Goal: Transaction & Acquisition: Purchase product/service

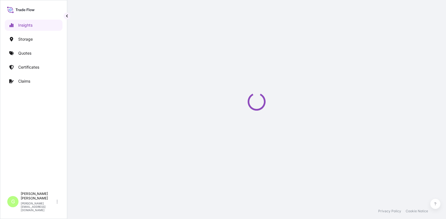
select select "2025"
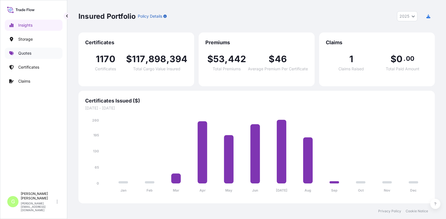
click at [19, 52] on p "Quotes" at bounding box center [24, 53] width 13 height 6
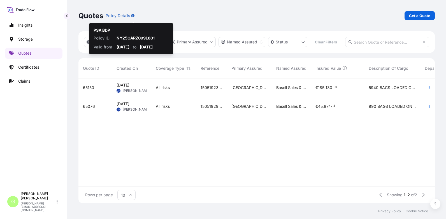
scroll to position [110, 352]
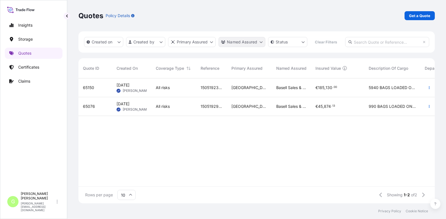
click at [253, 41] on html "Insights Storage Quotes Certificates Claims G [PERSON_NAME] [PERSON_NAME][EMAIL…" at bounding box center [223, 109] width 446 height 219
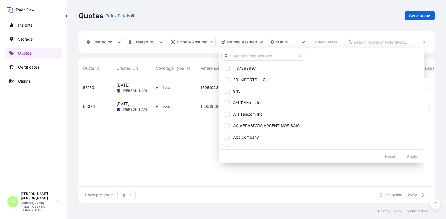
click at [241, 57] on input "text" at bounding box center [263, 56] width 84 height 10
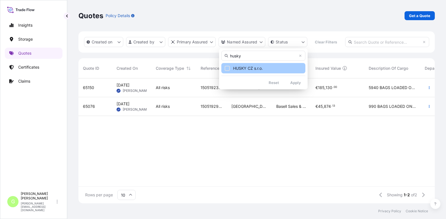
type input "husky"
click at [240, 68] on span "HUSKY CZ s.r.o." at bounding box center [248, 69] width 30 height 6
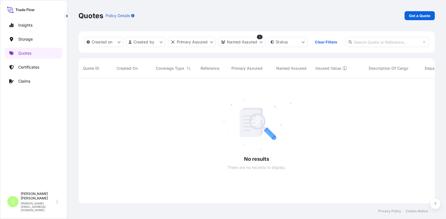
scroll to position [127, 352]
click at [409, 15] on p "Get a Quote" at bounding box center [419, 16] width 21 height 6
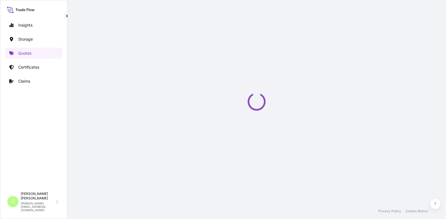
select select "Water"
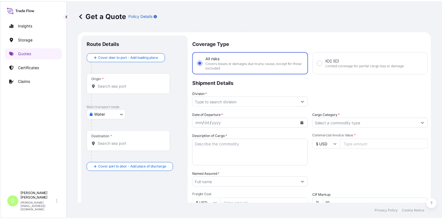
scroll to position [9, 0]
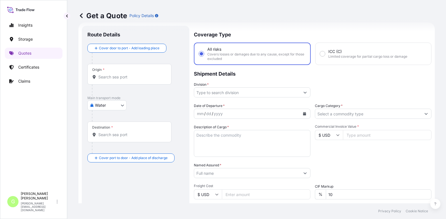
click at [223, 92] on input "Division *" at bounding box center [247, 92] width 106 height 10
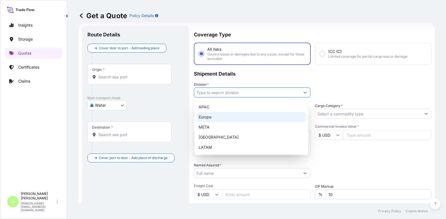
click at [209, 119] on div "Europe" at bounding box center [251, 117] width 110 height 10
type input "Europe"
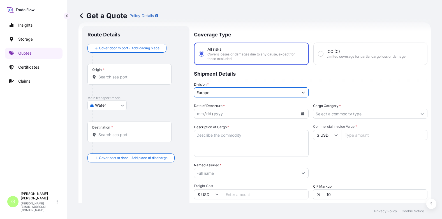
click at [319, 110] on input "Cargo Category *" at bounding box center [365, 114] width 104 height 10
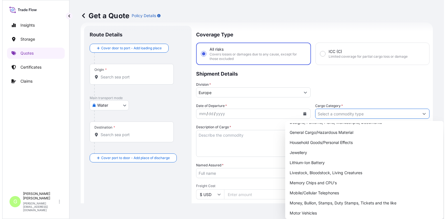
scroll to position [100, 0]
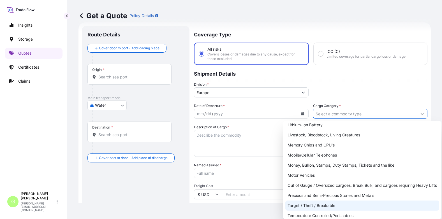
click at [295, 203] on div "Target / Theft / Breakable" at bounding box center [362, 206] width 154 height 10
type input "Target / Theft / Breakable"
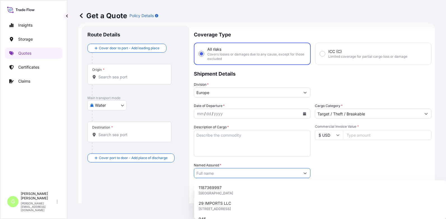
click at [203, 175] on input "Named Assured *" at bounding box center [247, 173] width 106 height 10
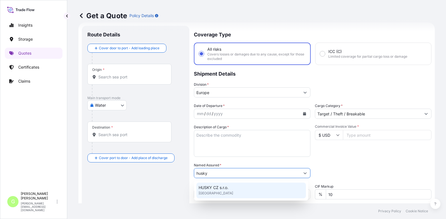
click at [228, 187] on span "HUSKY CZ s.r.o." at bounding box center [214, 188] width 30 height 6
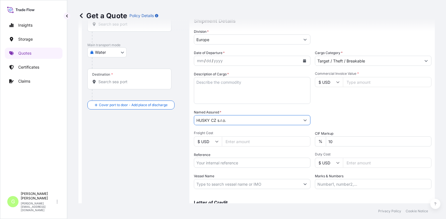
scroll to position [93, 0]
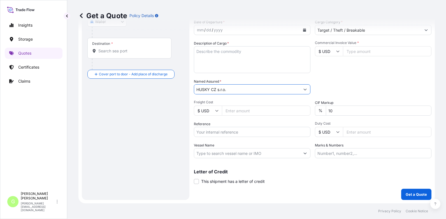
type input "HUSKY CZ s.r.o."
click at [220, 133] on input "Reference" at bounding box center [252, 132] width 117 height 10
paste input "25SIAJB5310"
type input "25SIAJB5310"
click at [356, 52] on input "Commercial Invoice Value *" at bounding box center [387, 51] width 89 height 10
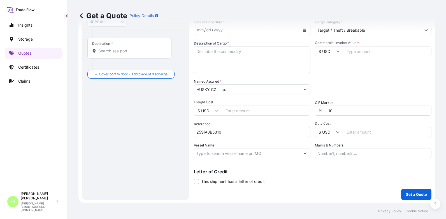
paste input "22435.0000"
type input "22435.0000"
click at [228, 111] on input "Freight Cost" at bounding box center [266, 111] width 89 height 10
paste input "890"
type input "890"
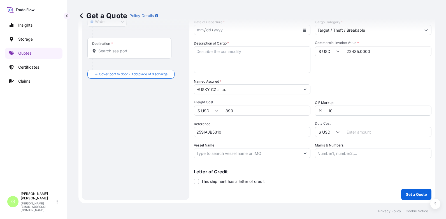
click at [208, 154] on input "Vessel Name" at bounding box center [247, 153] width 106 height 10
paste input "AUSTROMAR"
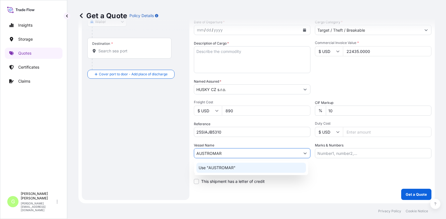
click at [220, 167] on p "Use "AUSTROMAR"" at bounding box center [217, 168] width 37 height 6
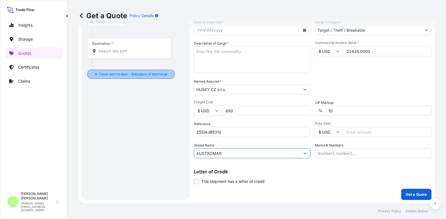
scroll to position [0, 0]
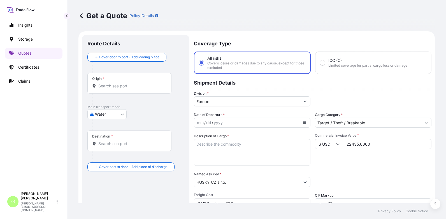
type input "AUSTROMAR"
click at [115, 85] on input "Origin *" at bounding box center [131, 86] width 66 height 6
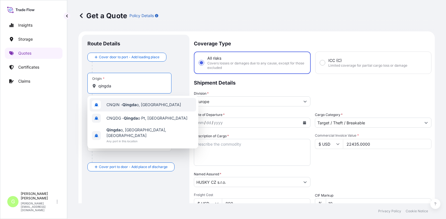
click at [123, 108] on div "CNQIN - Qingda o, [GEOGRAPHIC_DATA]" at bounding box center [143, 104] width 106 height 13
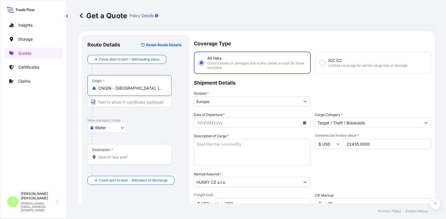
type input "CNQIN - [GEOGRAPHIC_DATA], [GEOGRAPHIC_DATA]"
click at [106, 154] on input "Destination *" at bounding box center [131, 157] width 66 height 6
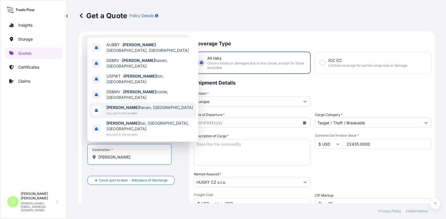
click at [128, 110] on span "[PERSON_NAME][GEOGRAPHIC_DATA], [GEOGRAPHIC_DATA]" at bounding box center [149, 108] width 87 height 6
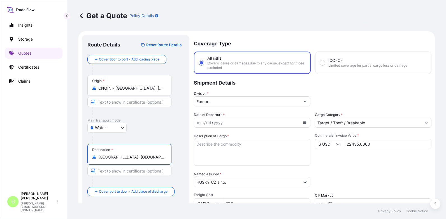
type input "[GEOGRAPHIC_DATA], [GEOGRAPHIC_DATA]"
click at [134, 171] on input "Text to appear on certificate" at bounding box center [129, 171] width 84 height 10
click at [112, 171] on input "Text to appear on certificate" at bounding box center [129, 171] width 84 height 10
click at [139, 170] on input "r" at bounding box center [129, 171] width 84 height 10
drag, startPoint x: 138, startPoint y: 170, endPoint x: 87, endPoint y: 173, distance: 51.3
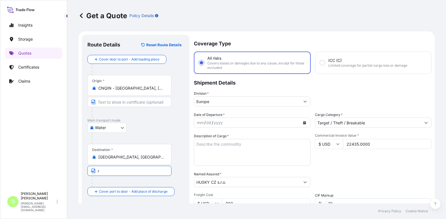
click at [87, 173] on div "Route Details Reset Route Details Cover door to port - Add loading place Place …" at bounding box center [136, 164] width 108 height 258
click at [113, 172] on input "r" at bounding box center [129, 171] width 84 height 10
type input "r"
click at [80, 172] on form "Route Details Reset Route Details Cover door to port - Add loading place Place …" at bounding box center [256, 163] width 356 height 265
click at [107, 173] on input "r" at bounding box center [129, 171] width 84 height 10
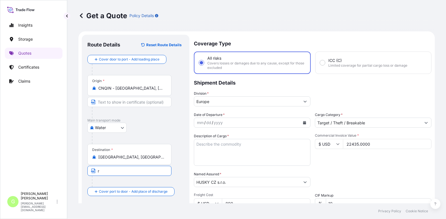
click at [77, 133] on div "Get a Quote Policy Details Route Details Reset Route Details Cover door to port…" at bounding box center [256, 101] width 379 height 203
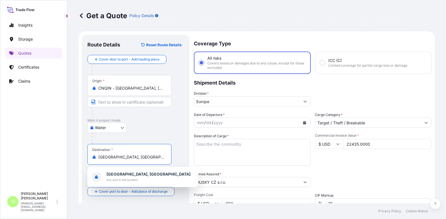
drag, startPoint x: 145, startPoint y: 157, endPoint x: 96, endPoint y: 158, distance: 48.8
click at [96, 158] on div "[GEOGRAPHIC_DATA], [GEOGRAPHIC_DATA]" at bounding box center [129, 157] width 75 height 6
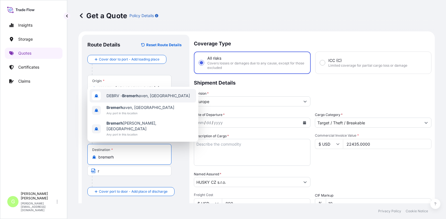
click at [118, 99] on span "DEBRV - [GEOGRAPHIC_DATA], [GEOGRAPHIC_DATA]" at bounding box center [147, 96] width 83 height 6
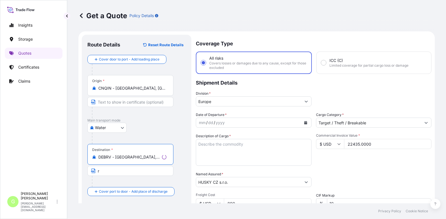
type input "DEBRV - [GEOGRAPHIC_DATA], [GEOGRAPHIC_DATA]"
drag, startPoint x: 101, startPoint y: 169, endPoint x: 88, endPoint y: 163, distance: 14.5
click at [94, 170] on span "r" at bounding box center [129, 171] width 84 height 10
type input "[GEOGRAPHIC_DATA], [GEOGRAPHIC_DATA]"
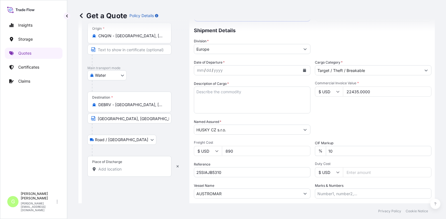
scroll to position [56, 0]
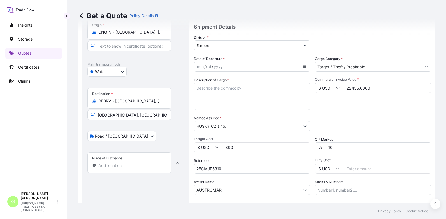
click at [107, 166] on input "Place of Discharge" at bounding box center [131, 166] width 66 height 6
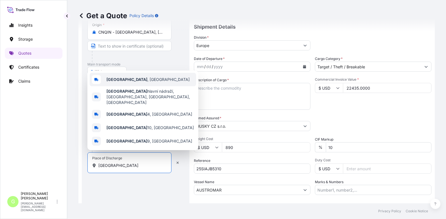
click at [119, 82] on span "[GEOGRAPHIC_DATA] , [GEOGRAPHIC_DATA]" at bounding box center [147, 80] width 83 height 6
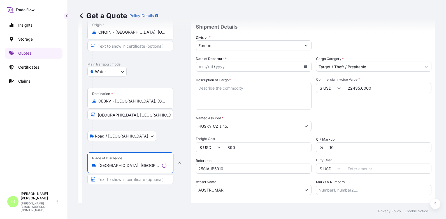
type input "[GEOGRAPHIC_DATA], [GEOGRAPHIC_DATA]"
click at [104, 182] on input "Text to appear on certificate" at bounding box center [130, 179] width 86 height 10
type input "[GEOGRAPHIC_DATA], [GEOGRAPHIC_DATA]"
click at [128, 192] on div "Route Details Reset Route Details Cover door to port - Add loading place Place …" at bounding box center [135, 107] width 96 height 247
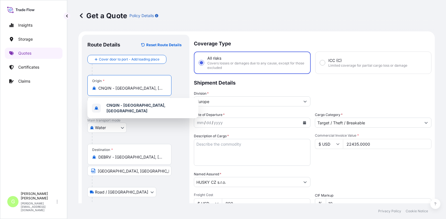
drag, startPoint x: 148, startPoint y: 88, endPoint x: 116, endPoint y: 87, distance: 32.2
click at [116, 87] on input "CNQIN - [GEOGRAPHIC_DATA], [GEOGRAPHIC_DATA]" at bounding box center [131, 88] width 66 height 6
drag, startPoint x: 145, startPoint y: 133, endPoint x: 108, endPoint y: 111, distance: 43.7
click at [145, 132] on div "Water Air Water Inland" at bounding box center [135, 128] width 96 height 10
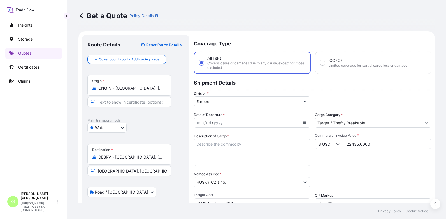
click at [104, 103] on input "Text to appear on certificate" at bounding box center [129, 102] width 84 height 10
paste input "[GEOGRAPHIC_DATA], [GEOGRAPHIC_DATA]"
type input "[GEOGRAPHIC_DATA], [GEOGRAPHIC_DATA]"
click at [65, 108] on div "Insights Storage Quotes Certificates Claims G [PERSON_NAME] [PERSON_NAME][EMAIL…" at bounding box center [33, 109] width 67 height 219
click at [303, 122] on icon "Calendar" at bounding box center [304, 122] width 3 height 3
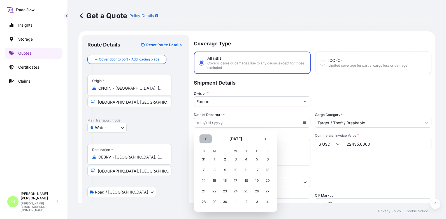
click at [205, 135] on button "Previous" at bounding box center [205, 138] width 12 height 9
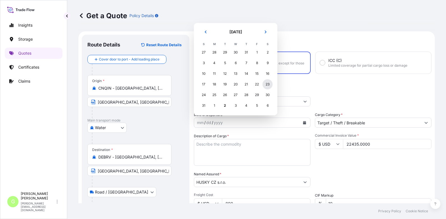
click at [266, 84] on div "23" at bounding box center [268, 84] width 10 height 10
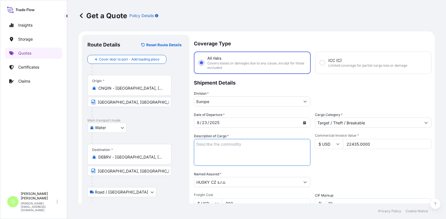
click at [212, 142] on textarea "Description of Cargo *" at bounding box center [252, 152] width 117 height 27
paste textarea "SKI GLOVES"
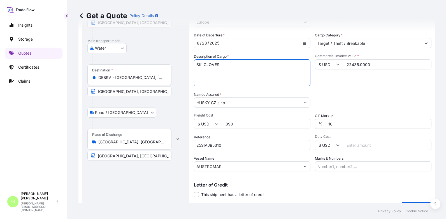
scroll to position [93, 0]
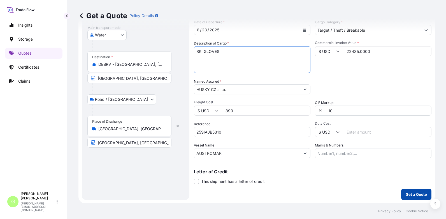
type textarea "SKI GLOVES"
click at [415, 193] on p "Get a Quote" at bounding box center [416, 195] width 21 height 6
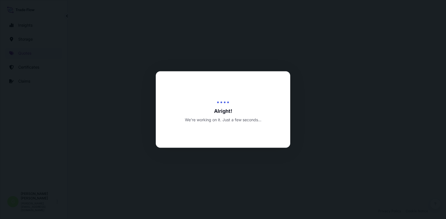
select select "Water"
select select "Road / [GEOGRAPHIC_DATA]"
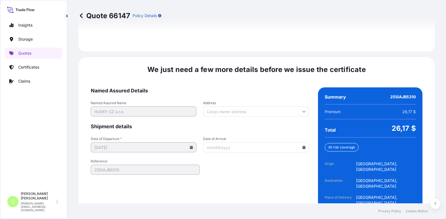
scroll to position [857, 0]
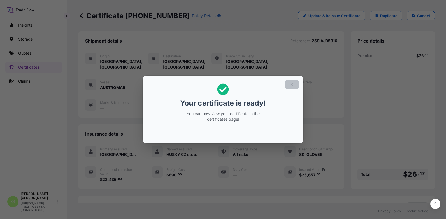
click at [293, 82] on icon "button" at bounding box center [291, 84] width 5 height 5
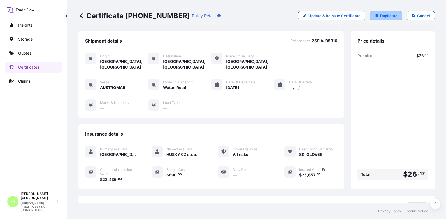
click at [381, 17] on p "Duplicate" at bounding box center [388, 16] width 17 height 6
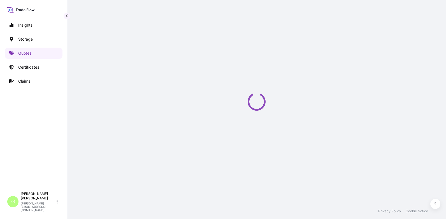
select select "Water"
select select "Road / [GEOGRAPHIC_DATA]"
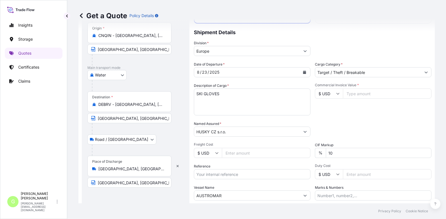
scroll to position [65, 0]
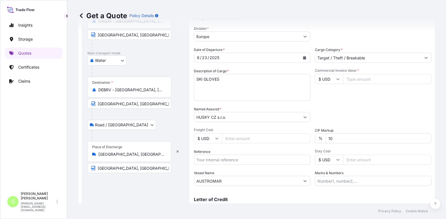
click at [217, 159] on input "Reference" at bounding box center [252, 160] width 117 height 10
paste input "25SIAJB5064"
type input "25SIAJB5064"
drag, startPoint x: 227, startPoint y: 81, endPoint x: 193, endPoint y: 81, distance: 34.2
click at [193, 81] on form "Route Details Cover door to port - Add loading place Place of loading Road / [G…" at bounding box center [256, 98] width 356 height 265
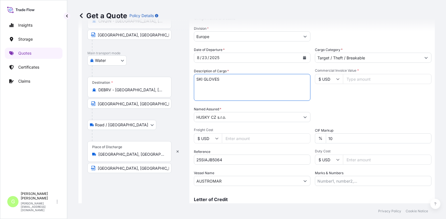
paste textarea "BACKPACK"
type textarea "BACKPACK"
click at [363, 79] on input "Commercial Invoice Value *" at bounding box center [387, 79] width 89 height 10
click at [370, 80] on input "Commercial Invoice Value *" at bounding box center [387, 79] width 89 height 10
type input "845724.99"
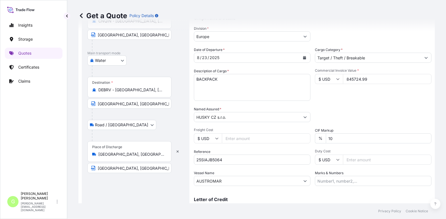
click at [243, 140] on input "Freight Cost" at bounding box center [266, 138] width 89 height 10
type input "33485"
click at [302, 55] on button "Calendar" at bounding box center [304, 57] width 9 height 9
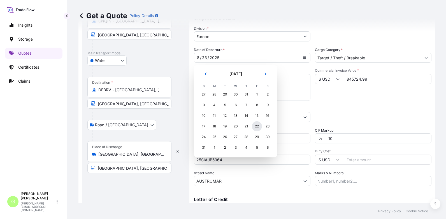
click at [257, 125] on div "22" at bounding box center [257, 126] width 10 height 10
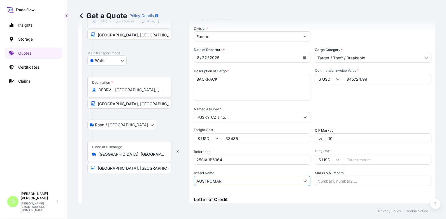
drag, startPoint x: 225, startPoint y: 181, endPoint x: 194, endPoint y: 182, distance: 31.1
click at [194, 182] on div "AUSTROMAR" at bounding box center [252, 181] width 117 height 10
paste input "HAPAG [PERSON_NAME]"
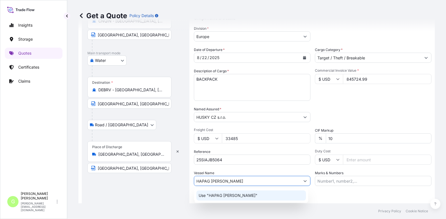
click at [228, 196] on p "Use "HAPAG [PERSON_NAME]"" at bounding box center [228, 196] width 59 height 6
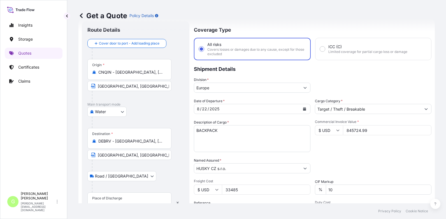
scroll to position [9, 0]
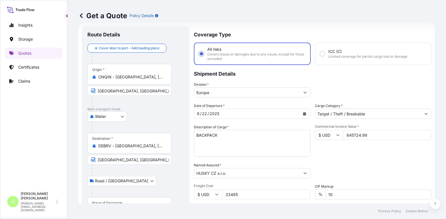
type input "HAPAG [PERSON_NAME]"
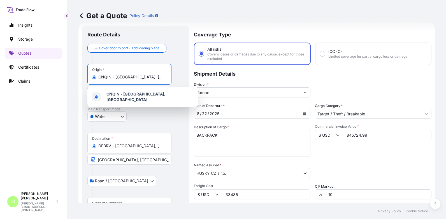
drag, startPoint x: 138, startPoint y: 78, endPoint x: 63, endPoint y: 75, distance: 75.7
click at [65, 78] on div "Insights Storage Quotes Certificates Claims G [PERSON_NAME] [PERSON_NAME][EMAIL…" at bounding box center [223, 109] width 446 height 219
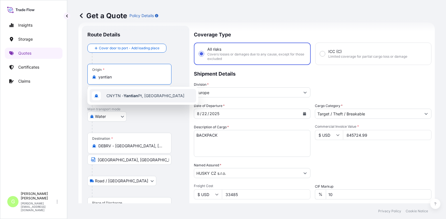
click at [124, 96] on span "CNYTN - Yantian Pt, [GEOGRAPHIC_DATA]" at bounding box center [145, 96] width 78 height 6
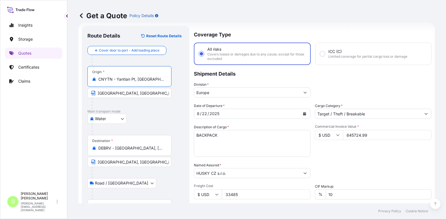
type input "CNYTN - Yantian Pt, [GEOGRAPHIC_DATA]"
drag, startPoint x: 154, startPoint y: 150, endPoint x: 87, endPoint y: 150, distance: 67.8
click at [87, 150] on div "Route Details Reset Route Details Cover door to port - Add loading place Place …" at bounding box center [136, 155] width 108 height 258
drag, startPoint x: 87, startPoint y: 150, endPoint x: 131, endPoint y: 153, distance: 44.9
click at [128, 154] on div "Destination * DEBRV - [GEOGRAPHIC_DATA], [GEOGRAPHIC_DATA]" at bounding box center [129, 145] width 84 height 21
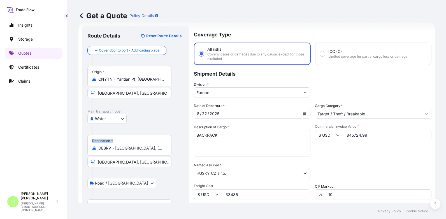
click at [128, 151] on input "DEBRV - [GEOGRAPHIC_DATA], [GEOGRAPHIC_DATA]" at bounding box center [131, 148] width 66 height 6
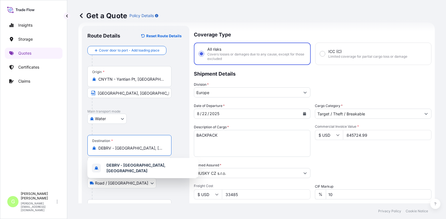
drag, startPoint x: 163, startPoint y: 149, endPoint x: 99, endPoint y: 149, distance: 64.2
click at [99, 149] on input "DEBRV - [GEOGRAPHIC_DATA], [GEOGRAPHIC_DATA]" at bounding box center [131, 148] width 66 height 6
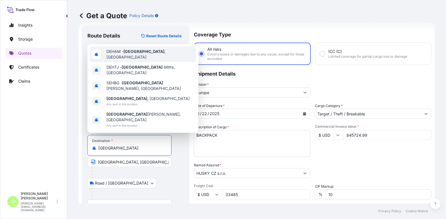
click at [110, 60] on span "DEHAM - [GEOGRAPHIC_DATA] , [GEOGRAPHIC_DATA]" at bounding box center [149, 54] width 87 height 11
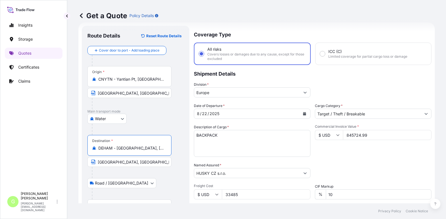
type input "DEHAM - [GEOGRAPHIC_DATA], [GEOGRAPHIC_DATA]"
drag, startPoint x: 142, startPoint y: 161, endPoint x: 96, endPoint y: 163, distance: 46.0
click at [96, 163] on input "[GEOGRAPHIC_DATA], [GEOGRAPHIC_DATA]" at bounding box center [129, 162] width 84 height 10
type input "[GEOGRAPHIC_DATA], [GEOGRAPHIC_DATA]"
drag, startPoint x: 131, startPoint y: 92, endPoint x: 79, endPoint y: 99, distance: 52.7
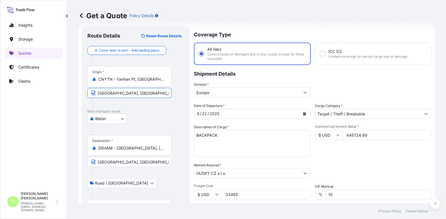
click at [79, 99] on form "Route Details Reset Route Details Cover door to port - Add loading place Place …" at bounding box center [256, 154] width 356 height 265
type input "Yantian, [GEOGRAPHIC_DATA]"
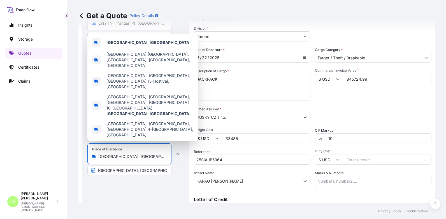
drag, startPoint x: 127, startPoint y: 159, endPoint x: 97, endPoint y: 163, distance: 29.3
click at [97, 163] on div "Place of Discharge [GEOGRAPHIC_DATA], [GEOGRAPHIC_DATA]" at bounding box center [129, 153] width 84 height 21
paste input "Hostivice"
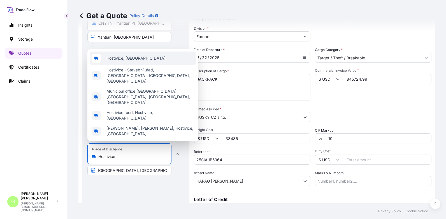
click at [129, 61] on span "Hostivice, [GEOGRAPHIC_DATA]" at bounding box center [135, 58] width 59 height 6
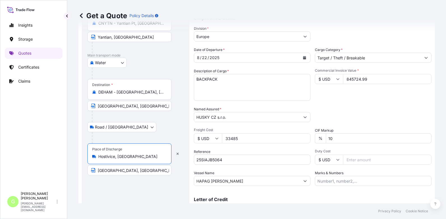
type input "Hostivice, [GEOGRAPHIC_DATA]"
drag, startPoint x: 111, startPoint y: 171, endPoint x: 93, endPoint y: 170, distance: 18.2
click at [93, 170] on span "[GEOGRAPHIC_DATA], [GEOGRAPHIC_DATA]" at bounding box center [129, 170] width 84 height 10
paste input "Hostivice"
type input "Hostivice, [GEOGRAPHIC_DATA]"
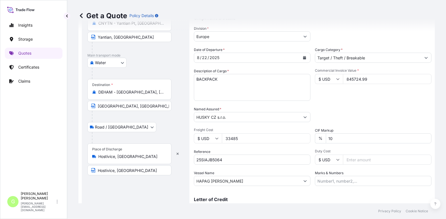
click at [152, 213] on footer "Privacy Policy Cookie Notice" at bounding box center [256, 211] width 379 height 16
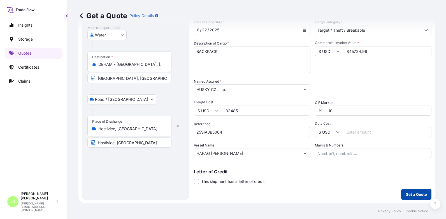
click at [408, 194] on p "Get a Quote" at bounding box center [416, 195] width 21 height 6
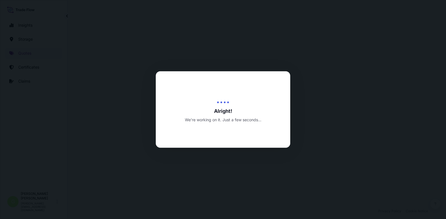
select select "Water"
select select "Road / [GEOGRAPHIC_DATA]"
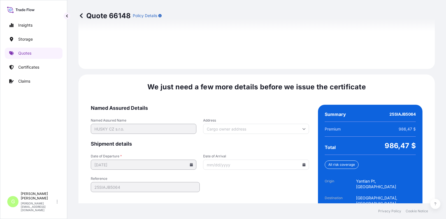
scroll to position [857, 0]
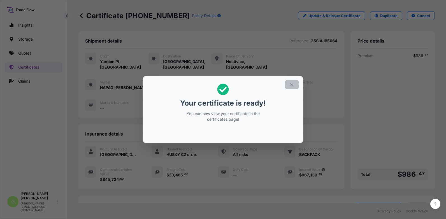
click at [292, 86] on icon "button" at bounding box center [291, 84] width 5 height 5
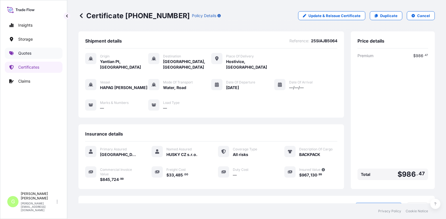
click at [20, 53] on p "Quotes" at bounding box center [24, 53] width 13 height 6
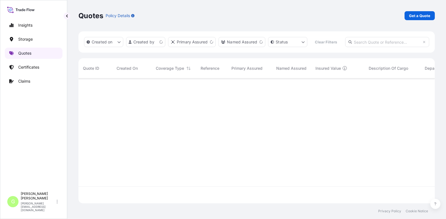
scroll to position [110, 352]
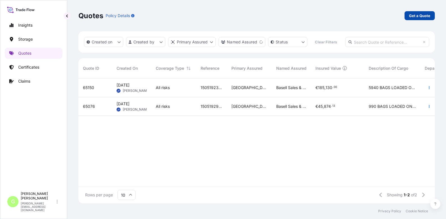
click at [415, 14] on p "Get a Quote" at bounding box center [419, 16] width 21 height 6
select select "Water"
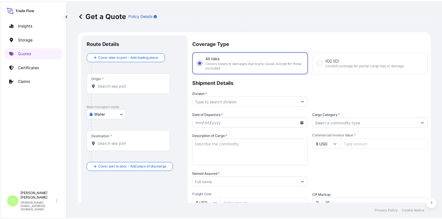
scroll to position [9, 0]
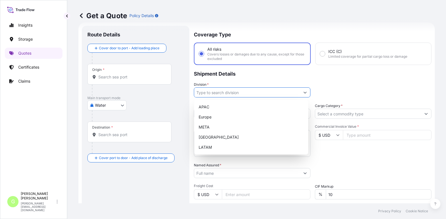
click at [209, 93] on input "Division *" at bounding box center [247, 92] width 106 height 10
click at [201, 117] on div "Europe" at bounding box center [251, 117] width 110 height 10
type input "Europe"
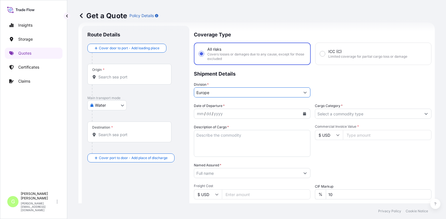
click at [323, 112] on input "Cargo Category *" at bounding box center [368, 114] width 106 height 10
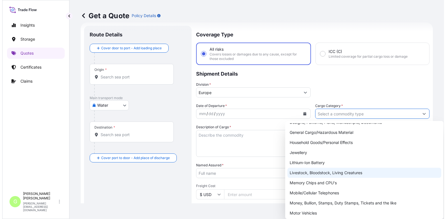
scroll to position [100, 0]
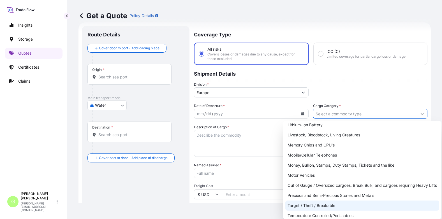
click at [303, 203] on div "Target / Theft / Breakable" at bounding box center [362, 206] width 154 height 10
type input "Target / Theft / Breakable"
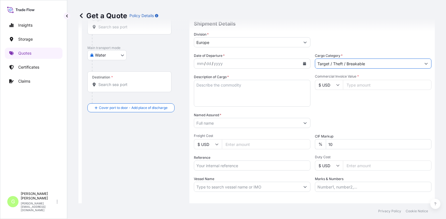
scroll to position [65, 0]
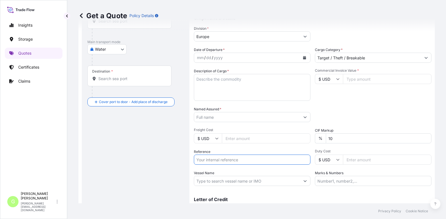
click at [208, 161] on input "Reference" at bounding box center [252, 160] width 117 height 10
paste input "25SIATH5465"
type input "25SIATH5465"
click at [219, 119] on input "Named Assured *" at bounding box center [247, 117] width 106 height 10
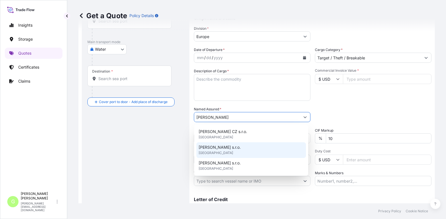
click at [211, 147] on span "[PERSON_NAME] s.r.o." at bounding box center [220, 148] width 42 height 6
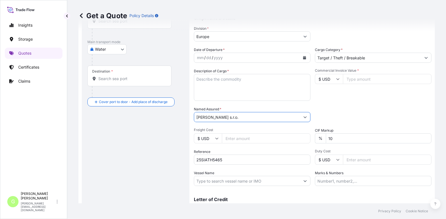
type input "[PERSON_NAME] s.r.o."
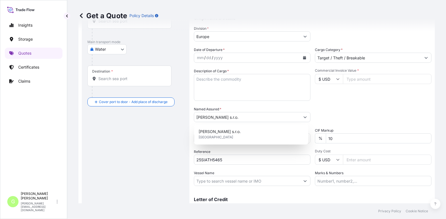
click at [363, 78] on input "Commercial Invoice Value *" at bounding box center [387, 79] width 89 height 10
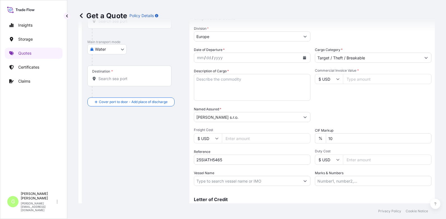
paste input "18346.96"
type input "18346.96"
click at [238, 138] on input "Freight Cost" at bounding box center [266, 138] width 89 height 10
paste input "420"
type input "420"
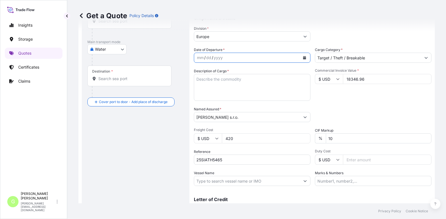
click at [303, 57] on icon "Calendar" at bounding box center [304, 57] width 3 height 3
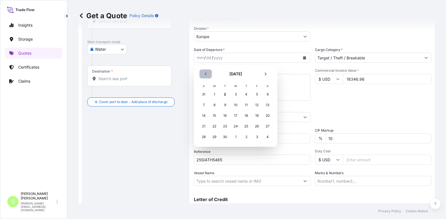
click at [205, 73] on icon "Previous" at bounding box center [205, 73] width 3 height 3
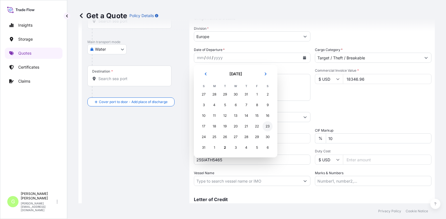
click at [268, 126] on div "23" at bounding box center [268, 126] width 10 height 10
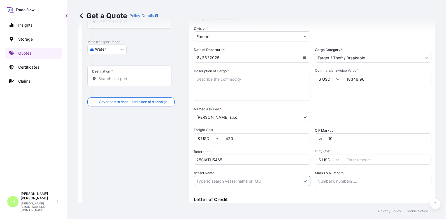
click at [215, 180] on input "Vessel Name" at bounding box center [247, 181] width 106 height 10
paste input "BOXLINE UCL D.O.O."
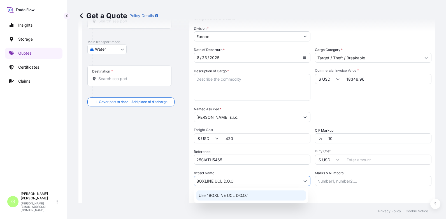
click at [230, 197] on p "Use "BOXLINE UCL D.O.O."" at bounding box center [224, 196] width 50 height 6
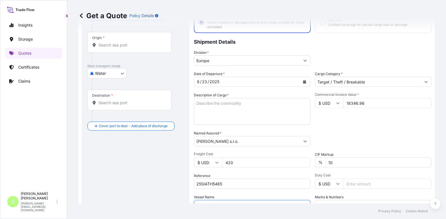
scroll to position [9, 0]
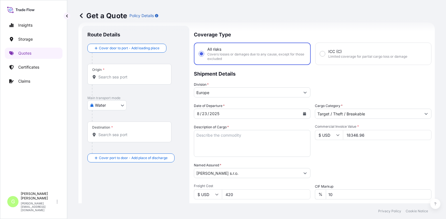
type input "BOXLINE UCL D.O.O."
click at [122, 74] on div "Origin *" at bounding box center [129, 74] width 84 height 21
click at [122, 74] on input "Origin *" at bounding box center [131, 77] width 66 height 6
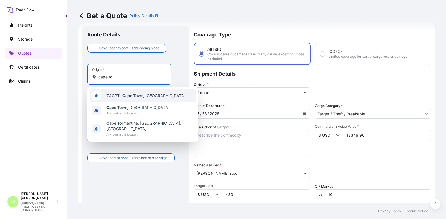
click at [120, 94] on span "ZACPT - [GEOGRAPHIC_DATA], [GEOGRAPHIC_DATA]" at bounding box center [145, 96] width 79 height 6
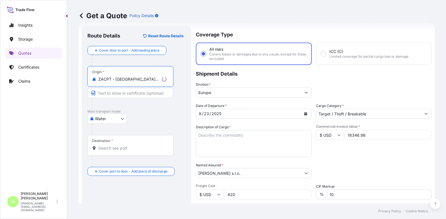
type input "ZACPT - [GEOGRAPHIC_DATA], [GEOGRAPHIC_DATA]"
click at [105, 148] on input "Destination *" at bounding box center [132, 148] width 68 height 6
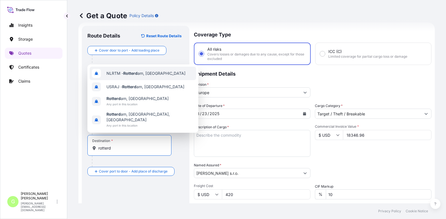
click at [108, 76] on div "NLRTM - Rotterd am, [GEOGRAPHIC_DATA]" at bounding box center [143, 73] width 106 height 13
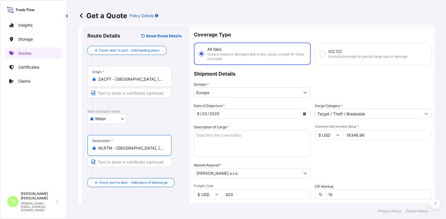
drag, startPoint x: 115, startPoint y: 147, endPoint x: 162, endPoint y: 146, distance: 46.3
click at [162, 146] on input "NLRTM - [GEOGRAPHIC_DATA], [GEOGRAPHIC_DATA]" at bounding box center [131, 148] width 66 height 6
type input "NLRTM - [GEOGRAPHIC_DATA], [GEOGRAPHIC_DATA]"
click at [117, 160] on input "Text to appear on certificate" at bounding box center [129, 162] width 84 height 10
paste input "[GEOGRAPHIC_DATA], [GEOGRAPHIC_DATA]"
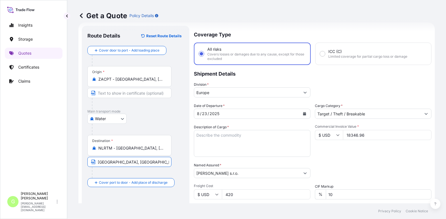
type input "[GEOGRAPHIC_DATA], [GEOGRAPHIC_DATA]"
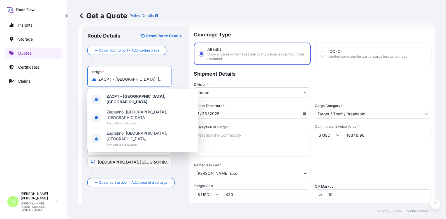
drag, startPoint x: 116, startPoint y: 77, endPoint x: 166, endPoint y: 78, distance: 49.9
click at [166, 78] on div "ZACPT - [GEOGRAPHIC_DATA], [GEOGRAPHIC_DATA]" at bounding box center [129, 79] width 75 height 6
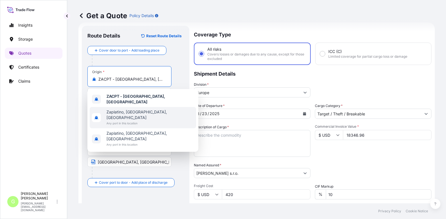
click at [65, 123] on div "Insights Storage Quotes Certificates Claims G [PERSON_NAME] [PERSON_NAME][EMAIL…" at bounding box center [33, 109] width 67 height 219
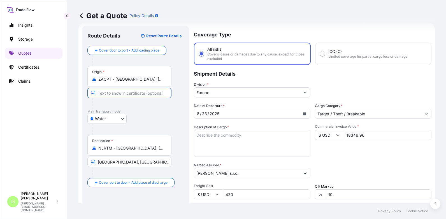
click at [104, 92] on input "Text to appear on certificate" at bounding box center [129, 93] width 84 height 10
paste input "[GEOGRAPHIC_DATA], [GEOGRAPHIC_DATA]"
type input "[GEOGRAPHIC_DATA], [GEOGRAPHIC_DATA]"
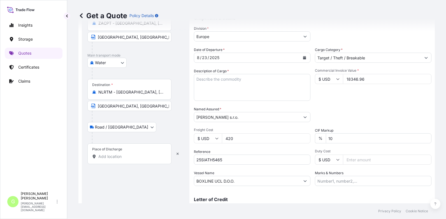
click at [110, 157] on input "Place of Discharge" at bounding box center [131, 157] width 66 height 6
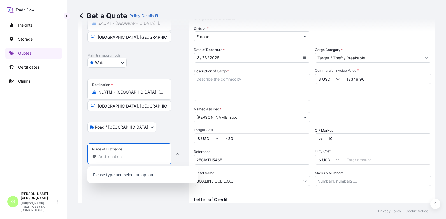
paste input "Čerčany - [GEOGRAPHIC_DATA]"
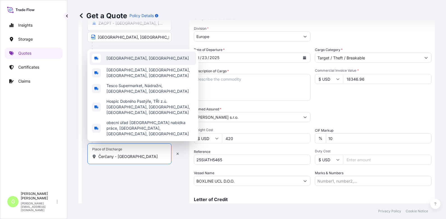
click at [120, 61] on span "[GEOGRAPHIC_DATA], [GEOGRAPHIC_DATA]" at bounding box center [147, 58] width 82 height 6
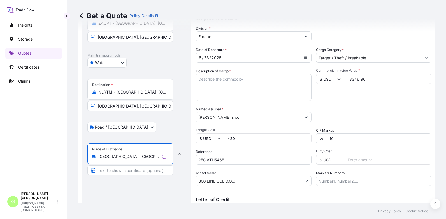
type input "[GEOGRAPHIC_DATA], [GEOGRAPHIC_DATA]"
click at [112, 171] on input "Text to appear on certificate" at bounding box center [130, 170] width 86 height 10
paste input "Čerčany - [GEOGRAPHIC_DATA]"
type input "Čerčany - [GEOGRAPHIC_DATA], [GEOGRAPHIC_DATA]"
click at [199, 79] on textarea "Description of Cargo *" at bounding box center [252, 87] width 117 height 27
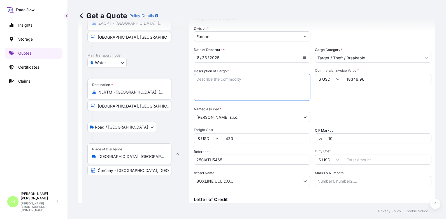
paste textarea "LEATHER BELT"
click at [224, 84] on textarea "LEATHER BELTs" at bounding box center [252, 87] width 117 height 27
paste textarea "HATS"
type textarea "LEATHER BELTs HATS"
click at [230, 128] on span "Freight Cost" at bounding box center [252, 130] width 117 height 4
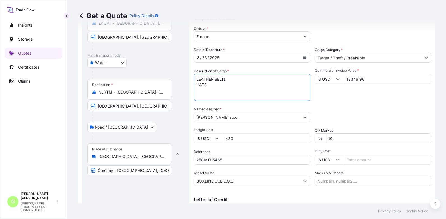
click at [230, 133] on input "420" at bounding box center [266, 138] width 89 height 10
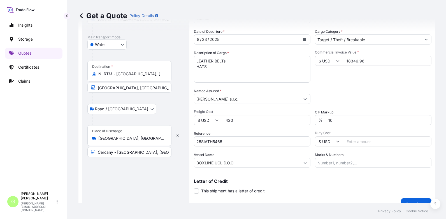
scroll to position [93, 0]
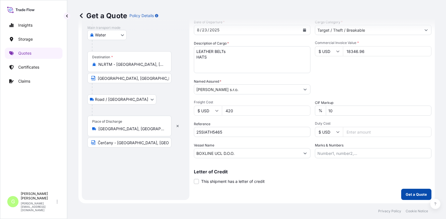
click at [407, 190] on button "Get a Quote" at bounding box center [416, 194] width 30 height 11
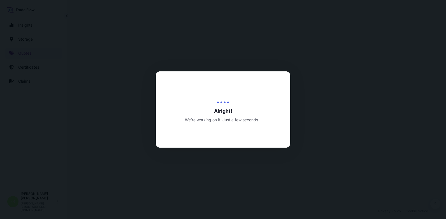
select select "Water"
select select "Road / [GEOGRAPHIC_DATA]"
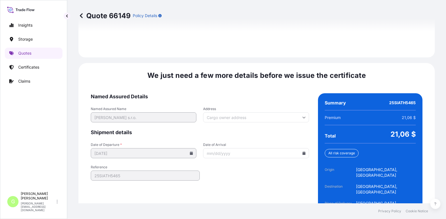
scroll to position [857, 0]
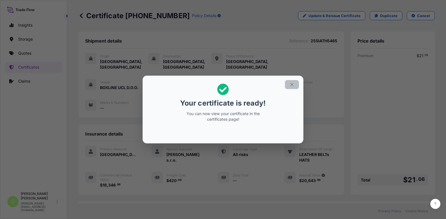
click at [292, 85] on icon "button" at bounding box center [291, 84] width 5 height 5
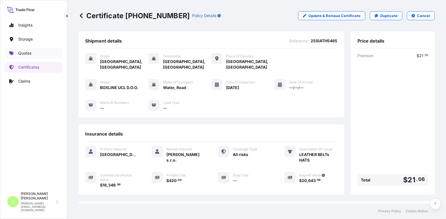
click at [26, 50] on link "Quotes" at bounding box center [34, 53] width 58 height 11
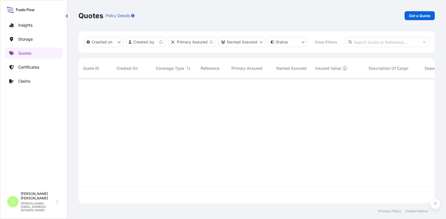
scroll to position [110, 352]
click at [414, 16] on p "Get a Quote" at bounding box center [419, 16] width 21 height 6
select select "Water"
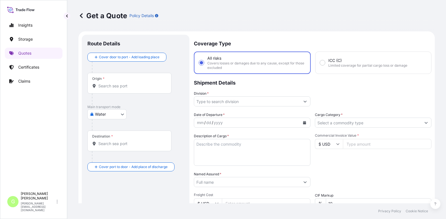
scroll to position [9, 0]
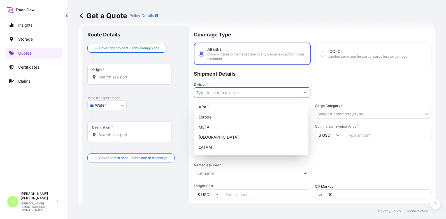
click at [199, 92] on input "Division *" at bounding box center [247, 92] width 106 height 10
click at [207, 117] on div "Europe" at bounding box center [251, 117] width 110 height 10
type input "Europe"
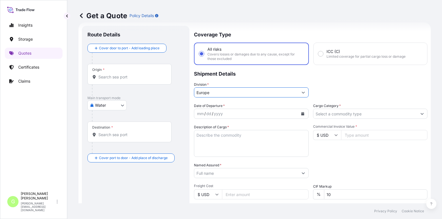
click at [333, 114] on input "Cargo Category *" at bounding box center [365, 114] width 104 height 10
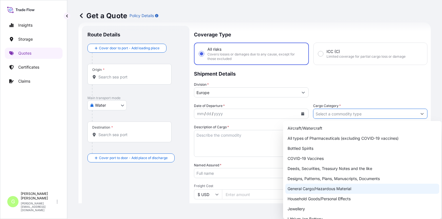
click at [295, 189] on div "General Cargo/Hazardous Material" at bounding box center [362, 189] width 154 height 10
type input "General Cargo/Hazardous Material"
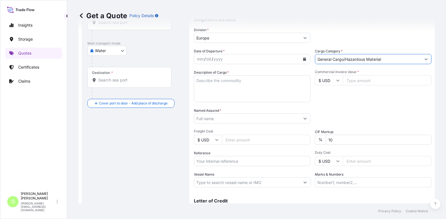
scroll to position [65, 0]
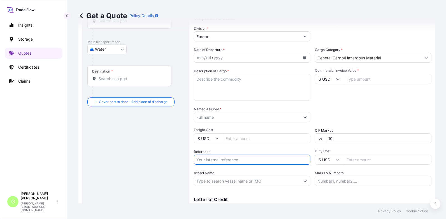
click at [206, 159] on input "Reference" at bounding box center [252, 160] width 117 height 10
paste input "25SEAZH5426"
type input "25SEAZH5426"
click at [200, 117] on input "Named Assured *" at bounding box center [247, 117] width 106 height 10
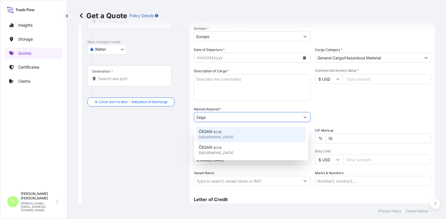
click at [204, 132] on span "ČEGAN s.r.o." at bounding box center [211, 132] width 24 height 6
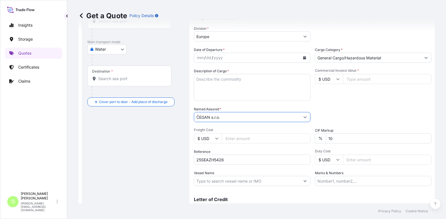
type input "ČEGAN s.r.o."
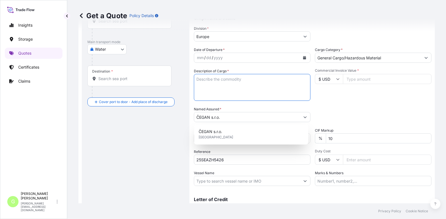
click at [200, 78] on textarea "Description of Cargo *" at bounding box center [252, 87] width 117 height 27
paste textarea "GRAVEL FIX PRO GREY, GRAVEL FIX LITE, SAMPLE BOX"
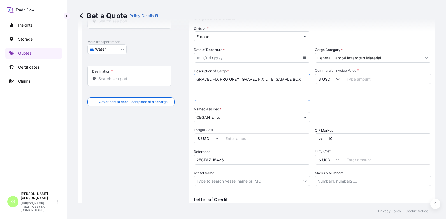
type textarea "GRAVEL FIX PRO GREY, GRAVEL FIX LITE, SAMPLE BOX"
click at [353, 82] on input "Commercial Invoice Value *" at bounding box center [387, 79] width 89 height 10
paste input "17472.4"
type input "17472.4"
click at [218, 182] on input "Vessel Name" at bounding box center [247, 181] width 106 height 10
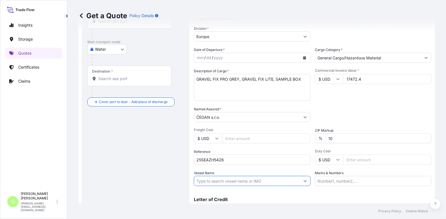
paste input "OCEAN NETWORK EXPRESS"
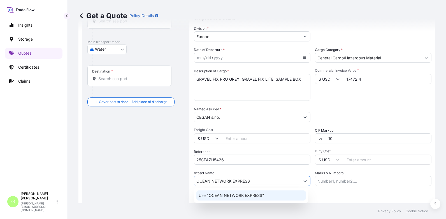
click at [232, 196] on p "Use "OCEAN NETWORK EXPRESS"" at bounding box center [232, 196] width 66 height 6
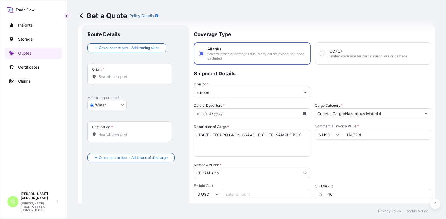
scroll to position [9, 0]
type input "OCEAN NETWORK EXPRESS"
click at [124, 76] on input "Origin *" at bounding box center [131, 77] width 66 height 6
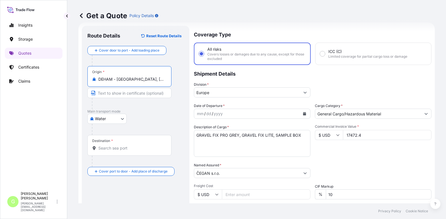
type input "DEHAM - [GEOGRAPHIC_DATA], [GEOGRAPHIC_DATA]"
click at [124, 148] on input "Destination *" at bounding box center [131, 148] width 66 height 6
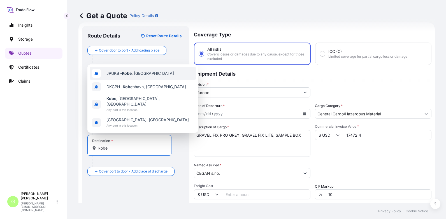
click at [108, 76] on span "JPUKB - [GEOGRAPHIC_DATA] , [GEOGRAPHIC_DATA]" at bounding box center [140, 74] width 68 height 6
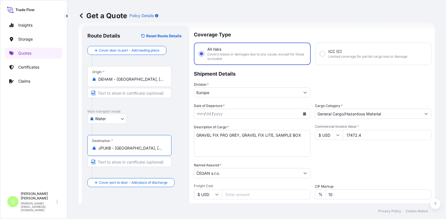
type input "JPUKB - [GEOGRAPHIC_DATA], [GEOGRAPHIC_DATA]"
click at [136, 161] on input "Text to appear on certificate" at bounding box center [129, 162] width 84 height 10
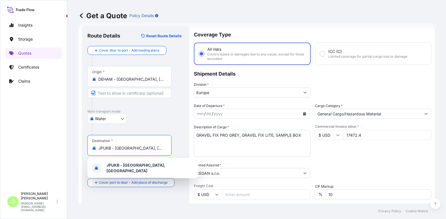
drag, startPoint x: 140, startPoint y: 147, endPoint x: 120, endPoint y: 147, distance: 20.5
click at [120, 147] on input "JPUKB - [GEOGRAPHIC_DATA], [GEOGRAPHIC_DATA]" at bounding box center [131, 148] width 66 height 6
drag, startPoint x: 114, startPoint y: 148, endPoint x: 138, endPoint y: 149, distance: 23.6
click at [138, 149] on input "JPUKB - [GEOGRAPHIC_DATA], [GEOGRAPHIC_DATA]" at bounding box center [131, 148] width 66 height 6
click at [71, 165] on div "Get a Quote Policy Details Route Details Reset Route Details Cover door to port…" at bounding box center [256, 101] width 379 height 203
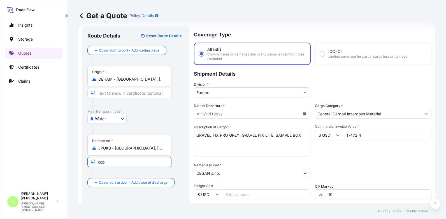
drag, startPoint x: 105, startPoint y: 164, endPoint x: 96, endPoint y: 162, distance: 9.6
click at [96, 162] on input "kob" at bounding box center [129, 162] width 84 height 10
paste input "[GEOGRAPHIC_DATA], [GEOGRAPHIC_DATA]"
type input "[GEOGRAPHIC_DATA], [GEOGRAPHIC_DATA]"
click at [116, 92] on input "Text to appear on certificate" at bounding box center [129, 93] width 84 height 10
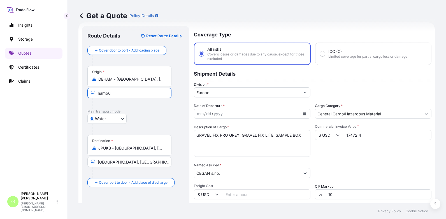
type input "[GEOGRAPHIC_DATA], [GEOGRAPHIC_DATA]"
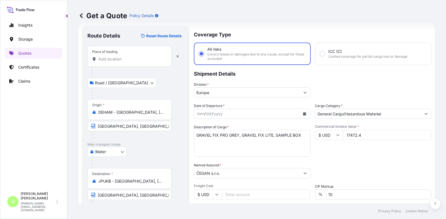
click at [108, 61] on input "Place of loading" at bounding box center [131, 59] width 66 height 6
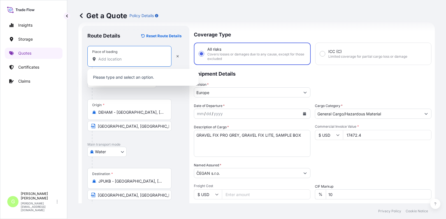
paste input "Šlapanice"
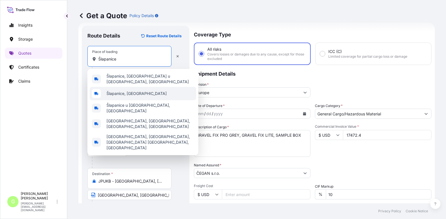
click at [122, 91] on span "Šlapanice, [GEOGRAPHIC_DATA]" at bounding box center [136, 94] width 60 height 6
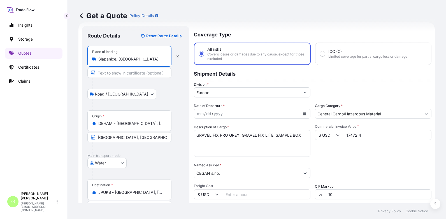
type input "Šlapanice, [GEOGRAPHIC_DATA]"
click at [105, 74] on input "Text to appear on certificate" at bounding box center [129, 73] width 84 height 10
paste input "Šlapanice"
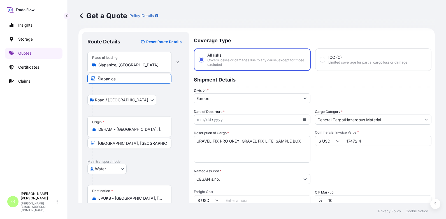
scroll to position [0, 0]
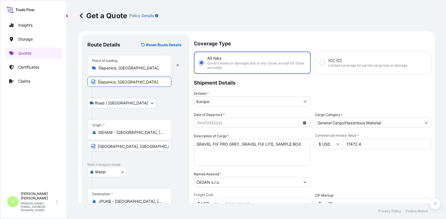
type input "Šlapanice, [GEOGRAPHIC_DATA]"
click at [33, 130] on div "Insights Storage Quotes Certificates Claims" at bounding box center [34, 102] width 58 height 175
click at [411, 11] on div "Get a Quote Policy Details" at bounding box center [256, 15] width 356 height 31
click at [300, 121] on button "Calendar" at bounding box center [304, 122] width 9 height 9
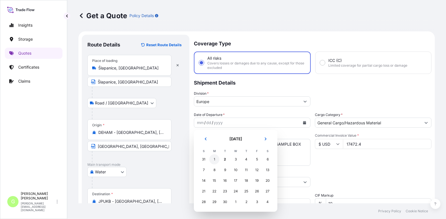
click at [213, 160] on div "1" at bounding box center [214, 159] width 10 height 10
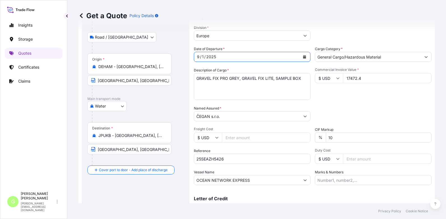
scroll to position [56, 0]
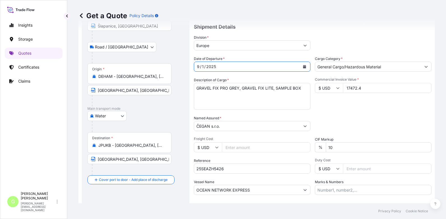
click at [301, 89] on textarea "GRAVEL FIX PRO GREY, GRAVEL FIX LITE, SAMPLE BOX" at bounding box center [252, 96] width 117 height 27
drag, startPoint x: 414, startPoint y: 118, endPoint x: 383, endPoint y: 104, distance: 33.6
click at [414, 118] on div "Packing Category Type to search a container mode Please select a primary mode o…" at bounding box center [373, 123] width 117 height 16
click at [203, 95] on textarea "GRAVEL FIX PRO GREY, GRAVEL FIX LITE, SAMPLE BOX" at bounding box center [252, 96] width 117 height 27
paste textarea "ONEU5132161"
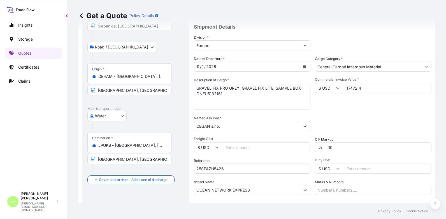
drag, startPoint x: 391, startPoint y: 106, endPoint x: 354, endPoint y: 103, distance: 37.1
click at [391, 106] on div "Commercial Invoice Value * $ USD 17472.4" at bounding box center [373, 93] width 117 height 32
click at [199, 101] on textarea "GRAVEL FIX PRO GREY, GRAVEL FIX LITE, SAMPLE BOX ONEU5132161" at bounding box center [252, 96] width 117 height 27
click at [203, 102] on textarea "GRAVEL FIX PRO GREY, GRAVEL FIX LITE, SAMPLE BOX ONEU5132161 BL" at bounding box center [252, 96] width 117 height 27
paste textarea "ONEYPRGF05794800"
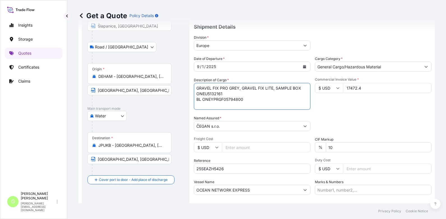
type textarea "GRAVEL FIX PRO GREY, GRAVEL FIX LITE, SAMPLE BOX ONEU5132161 BL ONEYPRGF05794800"
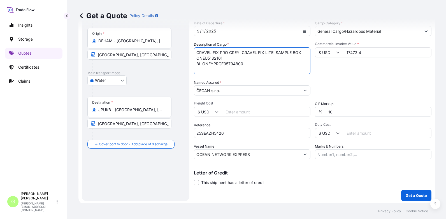
scroll to position [93, 0]
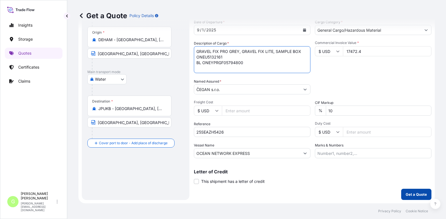
click at [411, 195] on p "Get a Quote" at bounding box center [416, 195] width 21 height 6
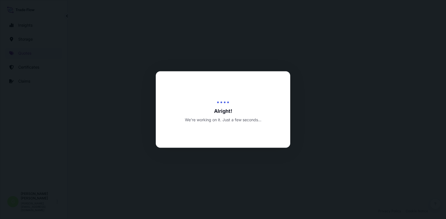
select select "Road / [GEOGRAPHIC_DATA]"
select select "Water"
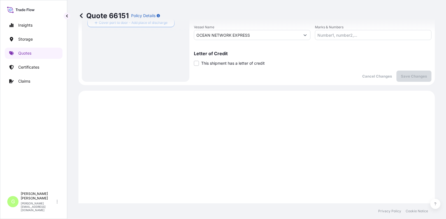
scroll to position [122, 0]
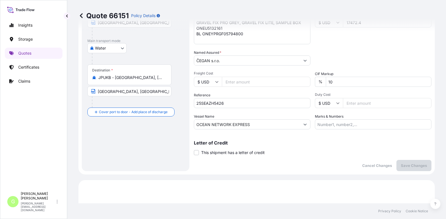
click at [388, 46] on div "Date of Departure * [DATE] Cargo Category * General Cargo/Hazardous Material De…" at bounding box center [313, 59] width 238 height 139
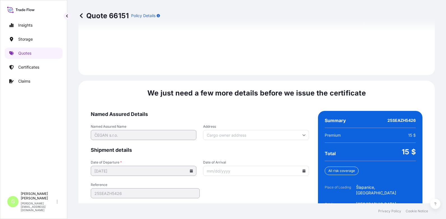
scroll to position [852, 0]
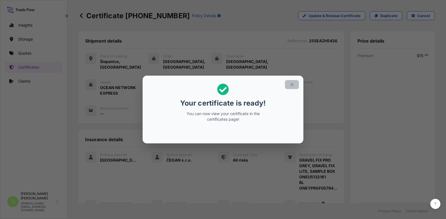
click at [290, 84] on icon "button" at bounding box center [291, 84] width 5 height 5
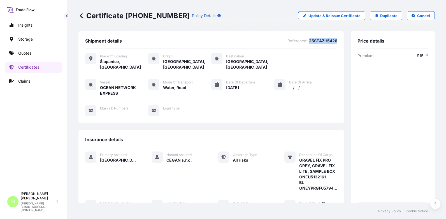
drag, startPoint x: 334, startPoint y: 40, endPoint x: 306, endPoint y: 43, distance: 28.7
click at [306, 43] on div "Shipment details Reference : 25SEAZH5426 Place of Loading [GEOGRAPHIC_DATA], [G…" at bounding box center [211, 77] width 266 height 92
copy span "25SEAZH5426"
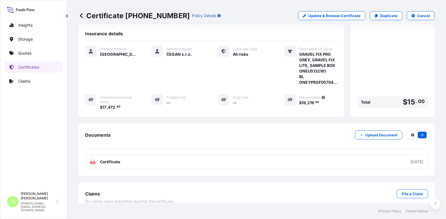
scroll to position [108, 0]
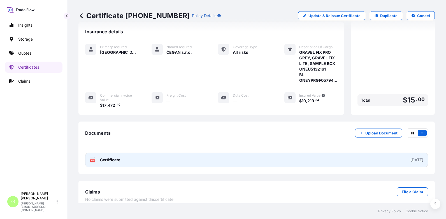
click at [115, 158] on link "PDF Certificate [DATE]" at bounding box center [256, 160] width 343 height 15
click at [97, 153] on link "PDF Certificate [DATE]" at bounding box center [256, 160] width 343 height 15
click at [106, 153] on link "PDF Certificate [DATE]" at bounding box center [256, 160] width 343 height 15
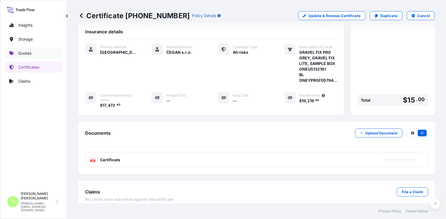
click at [12, 55] on icon at bounding box center [11, 53] width 4 height 4
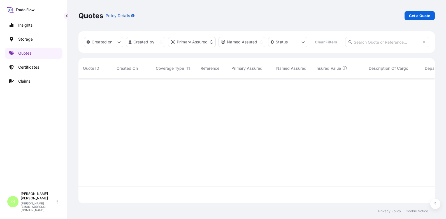
scroll to position [110, 352]
click at [418, 11] on link "Get a Quote" at bounding box center [420, 15] width 30 height 9
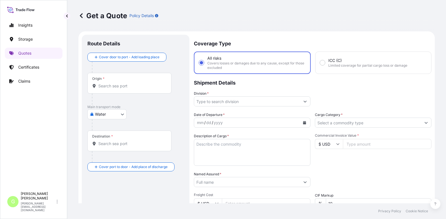
scroll to position [9, 0]
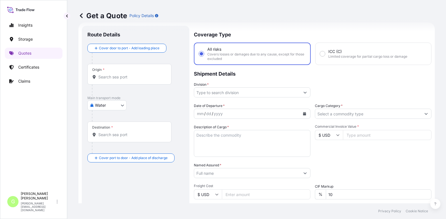
click at [116, 105] on body "Insights Storage Quotes Certificates Claims G [PERSON_NAME] [PERSON_NAME][EMAIL…" at bounding box center [223, 109] width 446 height 219
click at [96, 141] on div "Inland" at bounding box center [107, 140] width 35 height 10
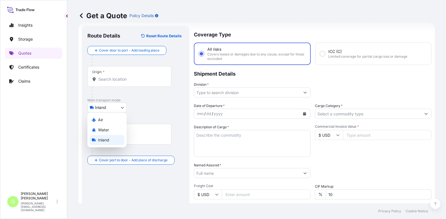
select select "Inland"
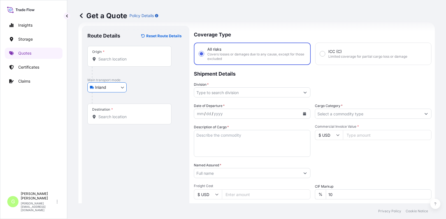
click at [206, 93] on input "Division *" at bounding box center [247, 92] width 106 height 10
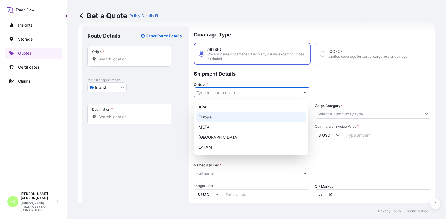
click at [203, 118] on div "Europe" at bounding box center [251, 117] width 110 height 10
type input "Europe"
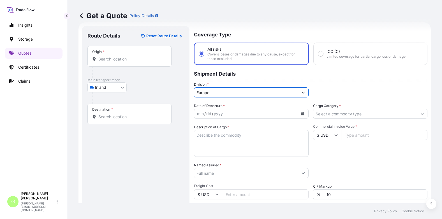
click at [333, 115] on input "Cargo Category *" at bounding box center [365, 114] width 104 height 10
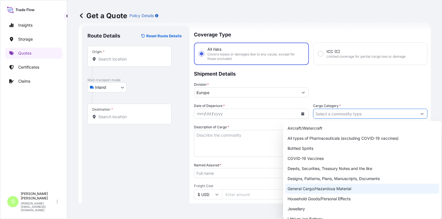
click at [302, 189] on div "General Cargo/Hazardous Material" at bounding box center [362, 189] width 154 height 10
type input "General Cargo/Hazardous Material"
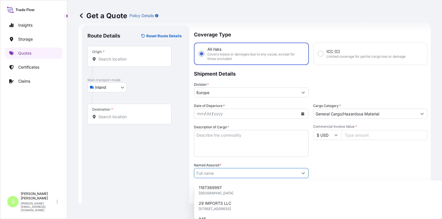
click at [208, 176] on input "Named Assured *" at bounding box center [246, 173] width 104 height 10
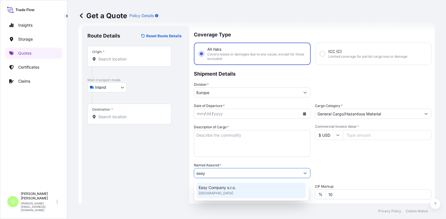
click at [200, 187] on span "Easy Company s.r.o." at bounding box center [217, 188] width 37 height 6
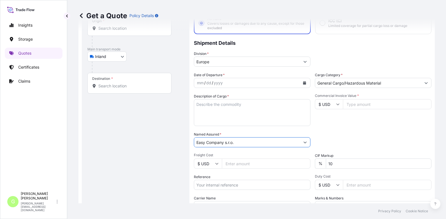
scroll to position [65, 0]
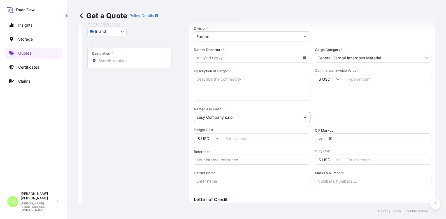
type input "Easy Company s.r.o."
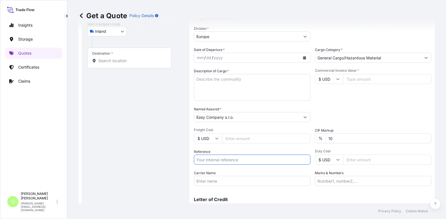
click at [204, 160] on input "Reference" at bounding box center [252, 160] width 117 height 10
paste input "25TIARS0384"
type input "25TIARS0384"
click at [352, 79] on input "Commercial Invoice Value *" at bounding box center [387, 79] width 89 height 10
paste input "18984.5000"
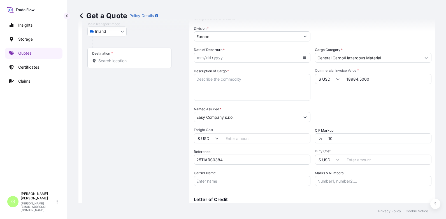
type input "18984.5000"
click at [236, 139] on input "Freight Cost" at bounding box center [266, 138] width 89 height 10
paste input "880"
type input "880"
click at [208, 182] on input "Carrier Name" at bounding box center [252, 181] width 117 height 10
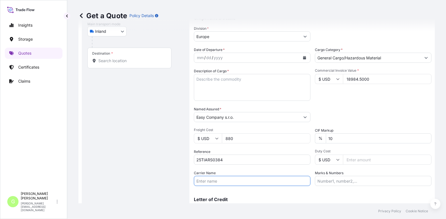
type input "BOXLINE UCL"
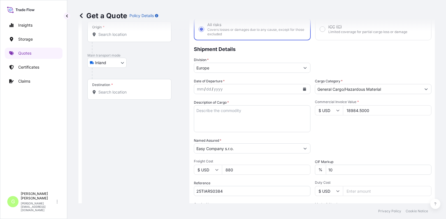
scroll to position [0, 0]
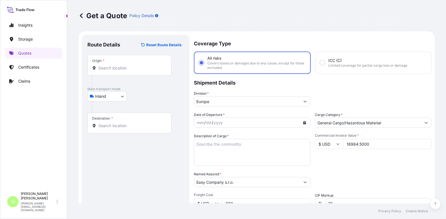
click at [116, 69] on input "Origin *" at bounding box center [131, 68] width 66 height 6
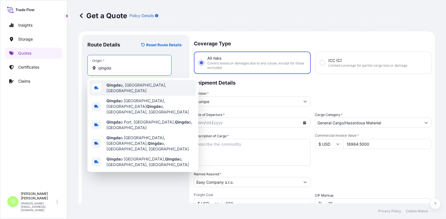
click at [117, 87] on b "Qingda" at bounding box center [113, 85] width 14 height 5
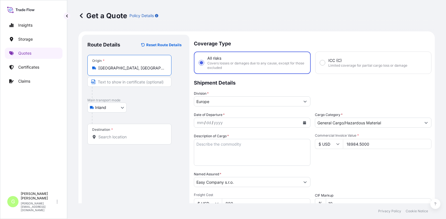
type input "[GEOGRAPHIC_DATA], [GEOGRAPHIC_DATA], [GEOGRAPHIC_DATA]"
click at [114, 82] on input "Text to appear on certificate" at bounding box center [130, 82] width 86 height 10
type input "[GEOGRAPHIC_DATA], [GEOGRAPHIC_DATA]"
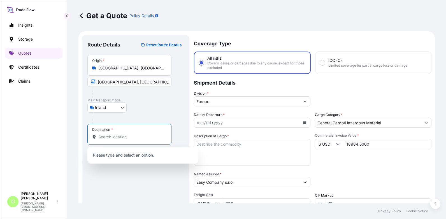
click at [111, 137] on input "Destination *" at bounding box center [131, 137] width 66 height 6
drag, startPoint x: 106, startPoint y: 139, endPoint x: 107, endPoint y: 135, distance: 4.0
click at [106, 139] on input "Destination * Please select a destination" at bounding box center [131, 137] width 66 height 6
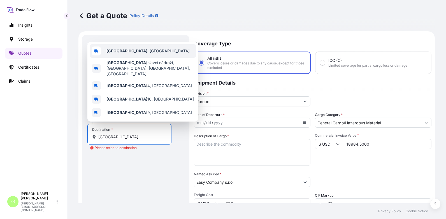
click at [120, 54] on span "[GEOGRAPHIC_DATA] , [GEOGRAPHIC_DATA]" at bounding box center [147, 51] width 83 height 6
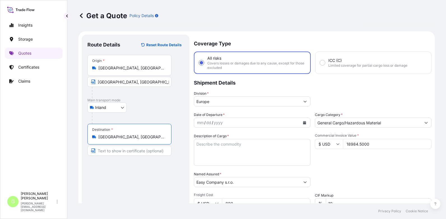
type input "[GEOGRAPHIC_DATA], [GEOGRAPHIC_DATA]"
click at [108, 151] on input "Text to appear on certificate" at bounding box center [130, 151] width 86 height 10
type input "[GEOGRAPHIC_DATA]"
click at [305, 124] on button "Calendar" at bounding box center [304, 122] width 9 height 9
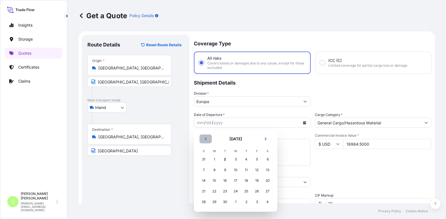
click at [205, 138] on icon "Previous" at bounding box center [205, 138] width 3 height 3
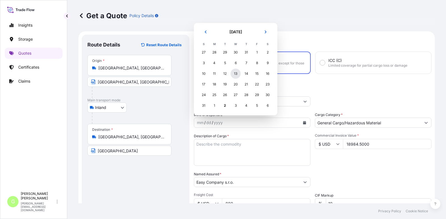
click at [234, 72] on div "13" at bounding box center [236, 74] width 10 height 10
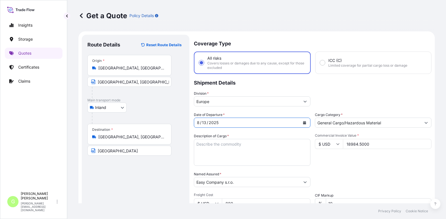
click at [218, 141] on textarea "Description of Cargo *" at bounding box center [252, 152] width 117 height 27
paste textarea "T-shirt"
type textarea "T-shirt"
click at [162, 190] on div "Route Details Reset Route Details Place of loading Road / [GEOGRAPHIC_DATA] / I…" at bounding box center [135, 163] width 96 height 247
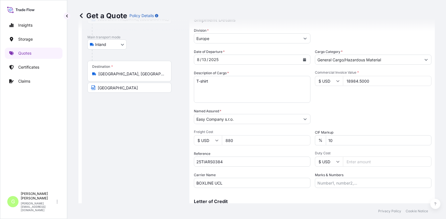
scroll to position [84, 0]
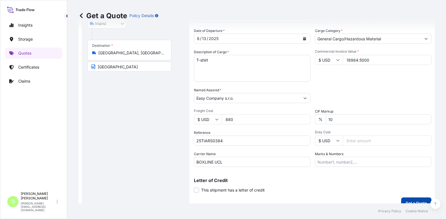
click at [404, 198] on button "Get a Quote" at bounding box center [416, 203] width 30 height 11
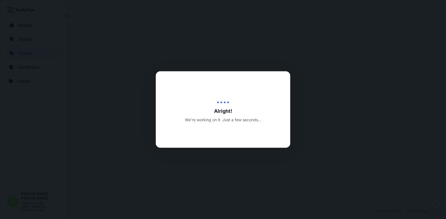
select select "Inland"
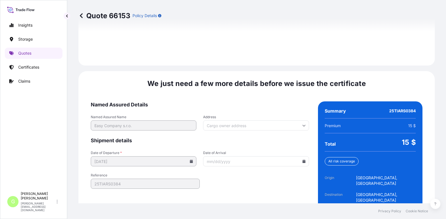
scroll to position [835, 0]
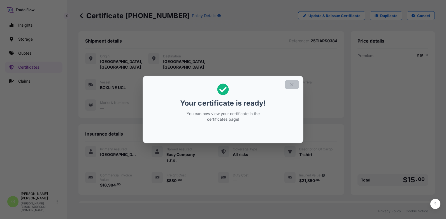
click at [295, 84] on button "button" at bounding box center [292, 84] width 14 height 9
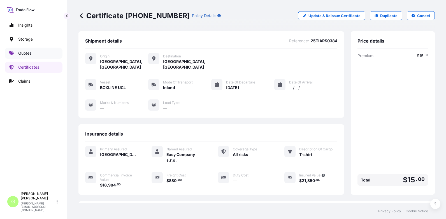
click at [25, 51] on p "Quotes" at bounding box center [24, 53] width 13 height 6
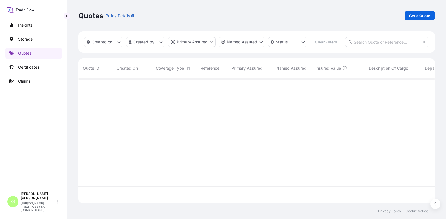
scroll to position [110, 352]
click at [418, 16] on p "Get a Quote" at bounding box center [419, 16] width 21 height 6
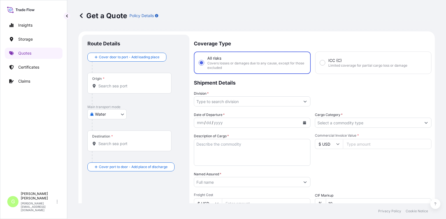
scroll to position [9, 0]
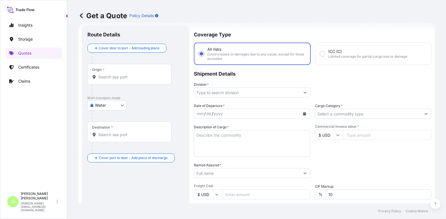
click at [95, 105] on body "Insights Storage Quotes Certificates Claims G [PERSON_NAME] [PERSON_NAME][EMAIL…" at bounding box center [223, 109] width 446 height 219
click at [98, 141] on span "Inland" at bounding box center [103, 140] width 11 height 6
select select "Inland"
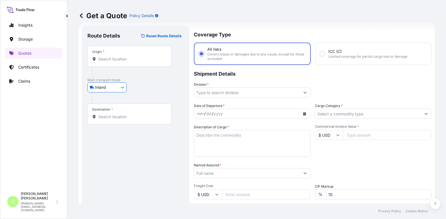
click at [245, 89] on input "Division *" at bounding box center [247, 92] width 106 height 10
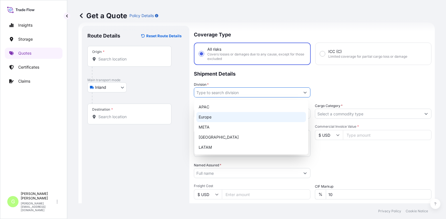
click at [217, 117] on div "Europe" at bounding box center [251, 117] width 110 height 10
type input "Europe"
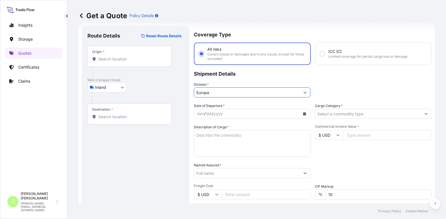
click at [325, 113] on input "Cargo Category *" at bounding box center [368, 114] width 106 height 10
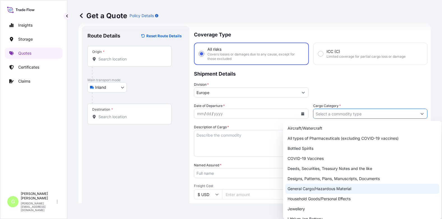
click at [298, 188] on div "General Cargo/Hazardous Material" at bounding box center [362, 189] width 154 height 10
type input "General Cargo/Hazardous Material"
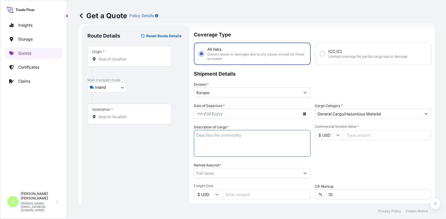
click at [228, 136] on textarea "Description of Cargo *" at bounding box center [252, 143] width 117 height 27
paste textarea "Cuff strap, Eva sole, Side wall, rivet"
type textarea "Cuff strap, Eva sole, Side wall, rivet"
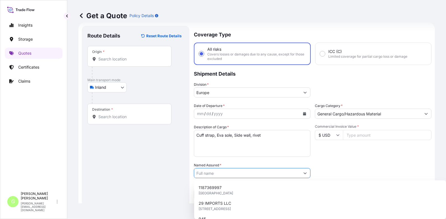
click at [214, 171] on input "Named Assured *" at bounding box center [247, 173] width 106 height 10
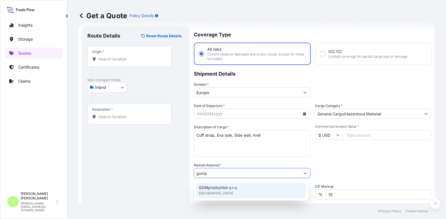
click at [214, 187] on span "GOMproduction s.r.o." at bounding box center [218, 188] width 39 height 6
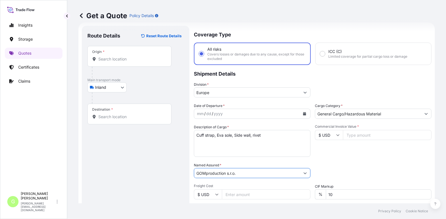
type input "GOMproduction s.r.o."
click at [358, 134] on input "Commercial Invoice Value *" at bounding box center [387, 135] width 89 height 10
paste input "28500.0000"
type input "28500.0000"
click at [232, 195] on input "Freight Cost" at bounding box center [266, 194] width 89 height 10
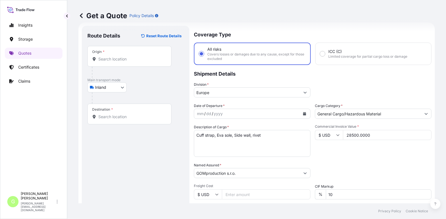
paste input "2340"
type input "2340"
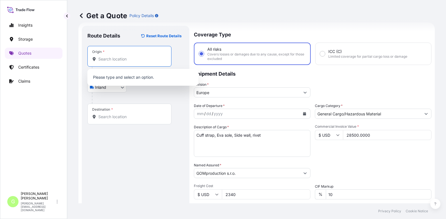
click at [100, 60] on input "Origin *" at bounding box center [131, 59] width 66 height 6
paste input "Weihai"
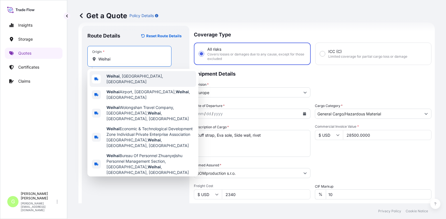
click at [109, 77] on b "Weihai" at bounding box center [112, 76] width 13 height 5
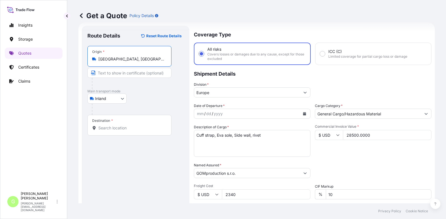
type input "[GEOGRAPHIC_DATA], [GEOGRAPHIC_DATA], [GEOGRAPHIC_DATA]"
click at [107, 74] on input "Text to appear on certificate" at bounding box center [130, 73] width 86 height 10
paste input "Weihai"
type input "Weihai [GEOGRAPHIC_DATA]"
click at [108, 131] on div "Destination *" at bounding box center [129, 125] width 84 height 21
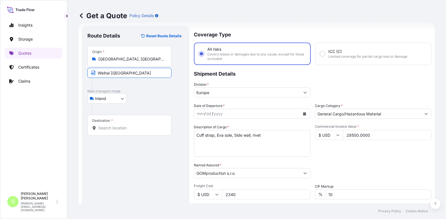
click at [108, 131] on input "Destination *" at bounding box center [131, 128] width 66 height 6
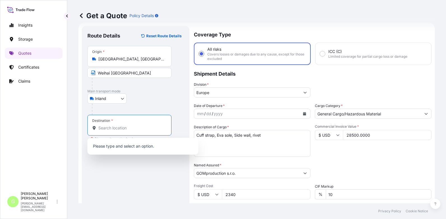
click at [120, 126] on input "Destination * Please select a destination" at bounding box center [131, 128] width 66 height 6
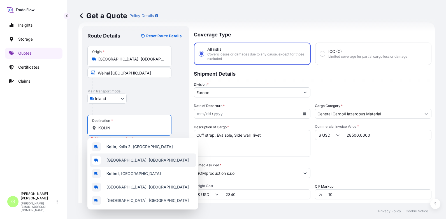
click at [113, 159] on span "[GEOGRAPHIC_DATA], [GEOGRAPHIC_DATA]" at bounding box center [147, 160] width 82 height 6
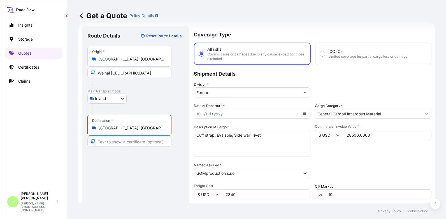
type input "[GEOGRAPHIC_DATA], [GEOGRAPHIC_DATA]"
click at [108, 144] on input "Text to appear on certificate" at bounding box center [130, 142] width 86 height 10
type input "KOLIN, [GEOGRAPHIC_DATA]"
click at [124, 197] on div "Route Details Reset Route Details Place of loading Road / [GEOGRAPHIC_DATA] / I…" at bounding box center [135, 154] width 96 height 247
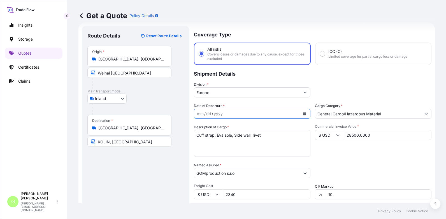
click at [303, 114] on icon "Calendar" at bounding box center [304, 113] width 3 height 3
click at [306, 91] on button "Show suggestions" at bounding box center [305, 92] width 10 height 10
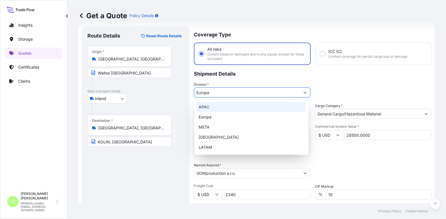
click at [352, 78] on p "Shipment Details" at bounding box center [313, 73] width 238 height 17
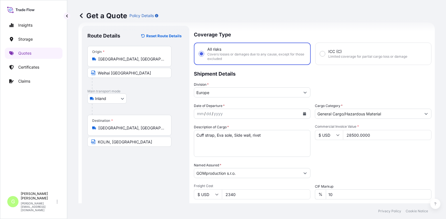
click at [300, 116] on button "Calendar" at bounding box center [304, 113] width 9 height 9
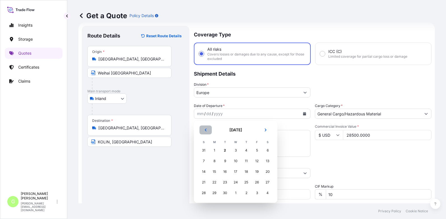
click at [208, 129] on button "Previous" at bounding box center [205, 130] width 12 height 9
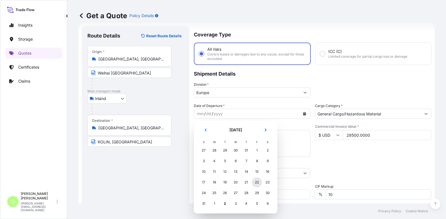
click at [259, 180] on div "22" at bounding box center [257, 182] width 10 height 10
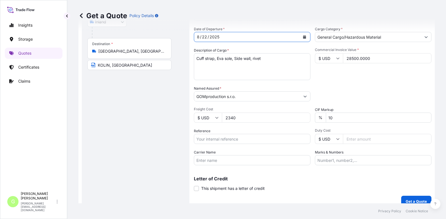
scroll to position [93, 0]
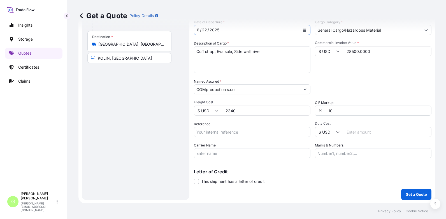
click at [208, 134] on input "Reference" at bounding box center [252, 132] width 117 height 10
paste input "25TIARS0437"
type input "25TIARS0437"
click at [204, 151] on input "Carrier Name" at bounding box center [252, 153] width 117 height 10
click at [58, 150] on div "Insights Storage Quotes Certificates Claims" at bounding box center [34, 102] width 58 height 175
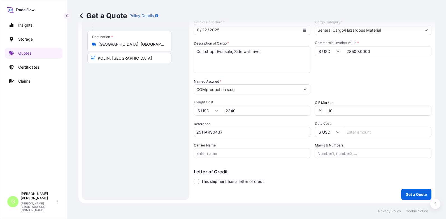
click at [204, 154] on input "Carrier Name" at bounding box center [252, 153] width 117 height 10
type input "CFS CESKA TREBOVA S.R.O."
click at [406, 195] on p "Get a Quote" at bounding box center [416, 195] width 21 height 6
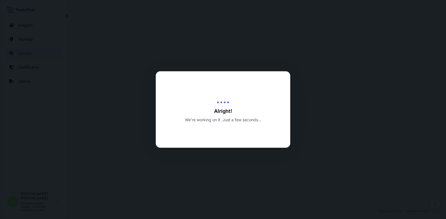
select select "Inland"
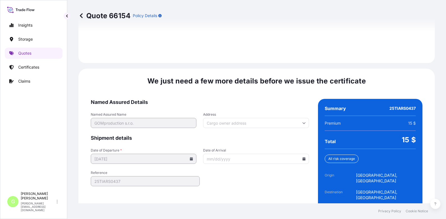
scroll to position [835, 0]
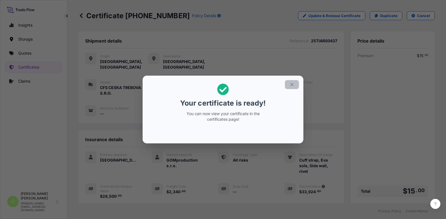
click at [292, 85] on icon "button" at bounding box center [291, 84] width 5 height 5
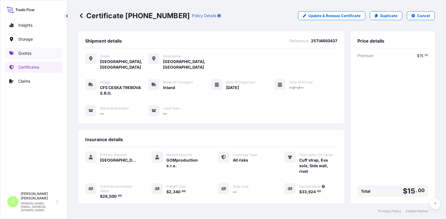
click at [30, 52] on p "Quotes" at bounding box center [24, 53] width 13 height 6
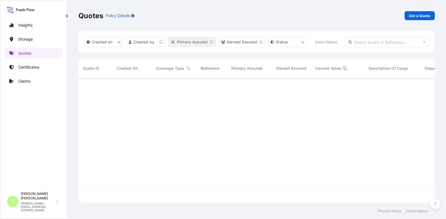
scroll to position [110, 352]
click at [420, 14] on p "Get a Quote" at bounding box center [419, 16] width 21 height 6
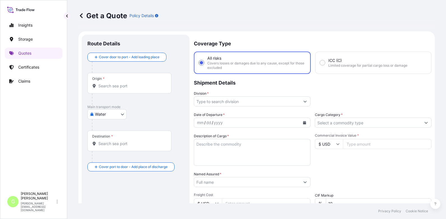
scroll to position [9, 0]
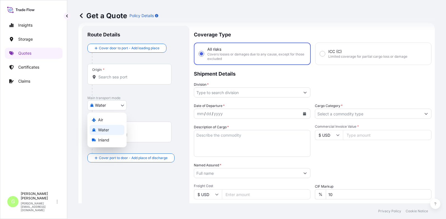
click at [110, 106] on body "Insights Storage Quotes Certificates Claims G [PERSON_NAME] [PERSON_NAME][EMAIL…" at bounding box center [223, 109] width 446 height 219
click at [107, 143] on div "Inland" at bounding box center [107, 140] width 35 height 10
select select "Inland"
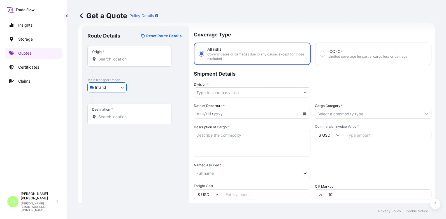
click at [203, 92] on input "Division *" at bounding box center [247, 92] width 106 height 10
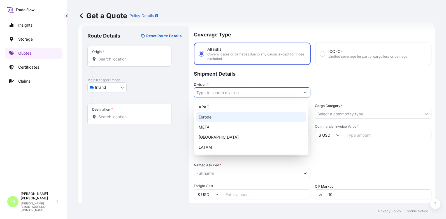
click at [208, 117] on div "Europe" at bounding box center [251, 117] width 110 height 10
type input "Europe"
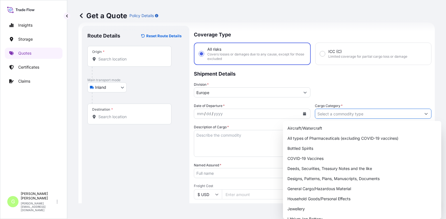
click at [331, 113] on input "Cargo Category *" at bounding box center [368, 114] width 106 height 10
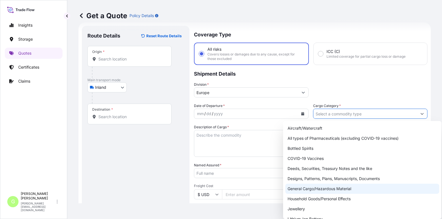
click at [304, 190] on div "General Cargo/Hazardous Material" at bounding box center [362, 189] width 154 height 10
type input "General Cargo/Hazardous Material"
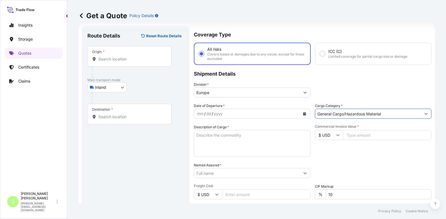
click at [206, 174] on input "Named Assured *" at bounding box center [247, 173] width 106 height 10
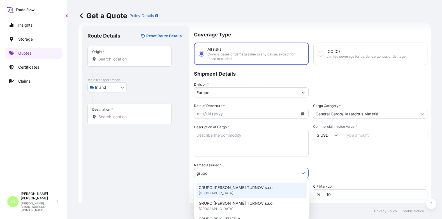
click at [206, 189] on span "GRUPO [PERSON_NAME] TURNOV s.r.o." at bounding box center [236, 188] width 75 height 6
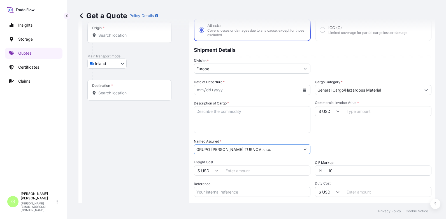
scroll to position [65, 0]
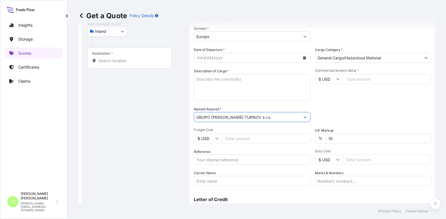
type input "GRUPO [PERSON_NAME] TURNOV s.r.o."
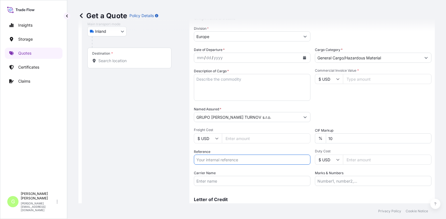
click at [205, 160] on input "Reference" at bounding box center [252, 160] width 117 height 10
paste input "25TIAKM0448"
type input "25TIAKM0448"
click at [222, 78] on textarea "Description of Cargo *" at bounding box center [252, 87] width 117 height 27
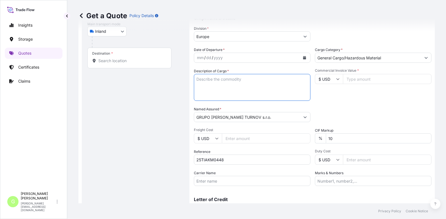
paste textarea "car speaker /"
type textarea "car speaker"
click at [376, 78] on input "Commercial Invoice Value *" at bounding box center [387, 79] width 89 height 10
paste input "31070.6900"
type input "31070.6900"
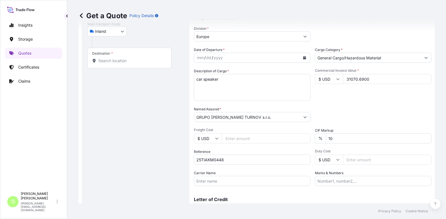
click at [234, 138] on input "Freight Cost" at bounding box center [266, 138] width 89 height 10
paste input "1570"
type input "1570"
click at [208, 180] on input "Carrier Name" at bounding box center [252, 181] width 117 height 10
type input "CFS CESKA TREBOVA S.R.O."
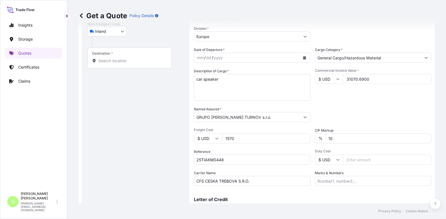
click at [51, 118] on div "Insights Storage Quotes Certificates Claims" at bounding box center [34, 102] width 58 height 175
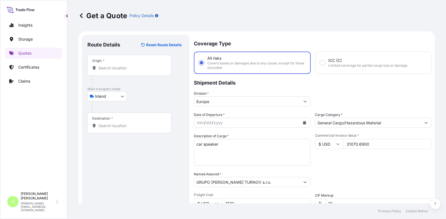
click at [106, 124] on input "Destination *" at bounding box center [131, 126] width 66 height 6
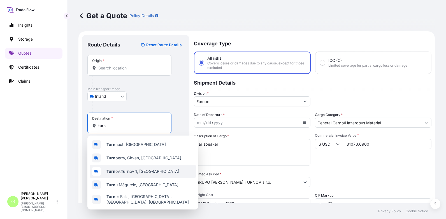
click at [113, 172] on b "Turn" at bounding box center [110, 171] width 9 height 5
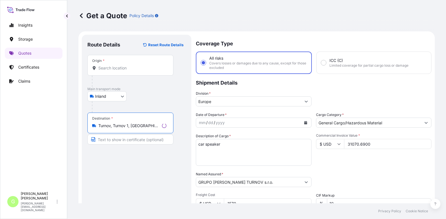
type input "Turnov, Turnov 1, [GEOGRAPHIC_DATA]"
click at [111, 140] on input "Text to appear on certificate" at bounding box center [130, 139] width 86 height 10
type input "Turnov, [GEOGRAPHIC_DATA]"
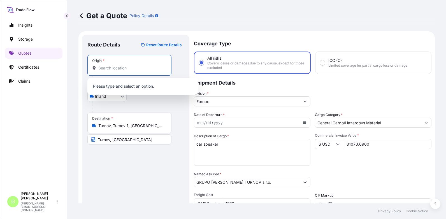
click at [105, 67] on input "Origin *" at bounding box center [131, 68] width 66 height 6
click at [33, 137] on div "Insights Storage Quotes Certificates Claims" at bounding box center [34, 102] width 58 height 175
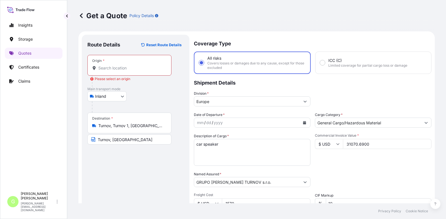
click at [103, 68] on input "Origin * Please select an origin" at bounding box center [131, 68] width 66 height 6
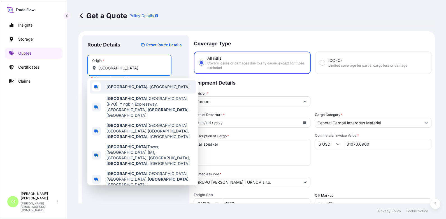
click at [111, 87] on b "[GEOGRAPHIC_DATA]" at bounding box center [126, 86] width 41 height 5
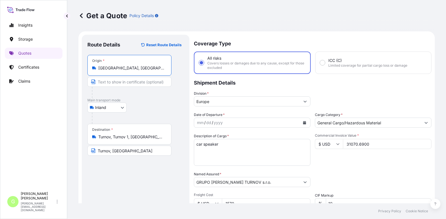
type input "[GEOGRAPHIC_DATA], [GEOGRAPHIC_DATA]"
click at [111, 84] on input "Text to appear on certificate" at bounding box center [129, 82] width 84 height 10
type input "[GEOGRAPHIC_DATA], [GEOGRAPHIC_DATA]"
click at [127, 182] on div "Route Details Reset Route Details Place of loading Road / [GEOGRAPHIC_DATA] / I…" at bounding box center [135, 163] width 96 height 247
click at [80, 112] on form "Route Details Reset Route Details Place of loading Road / Inland Road / Inland …" at bounding box center [256, 163] width 356 height 265
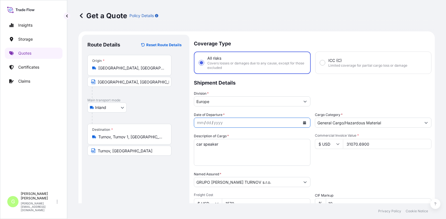
click at [303, 122] on icon "Calendar" at bounding box center [304, 122] width 3 height 3
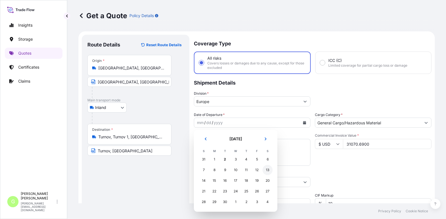
click at [265, 171] on div "13" at bounding box center [268, 170] width 10 height 10
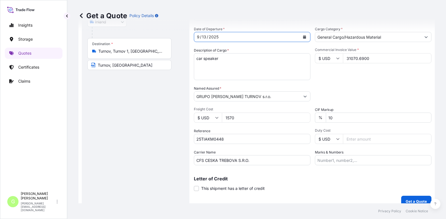
scroll to position [93, 0]
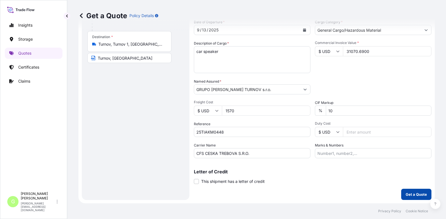
click at [414, 192] on p "Get a Quote" at bounding box center [416, 195] width 21 height 6
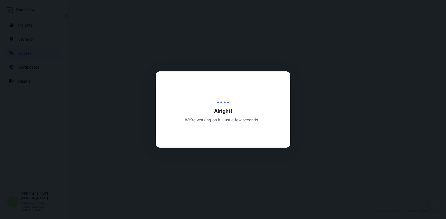
select select "Inland"
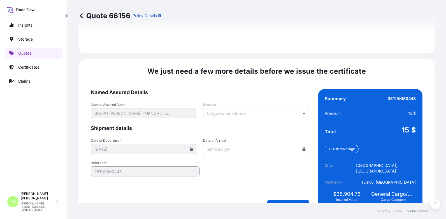
scroll to position [835, 0]
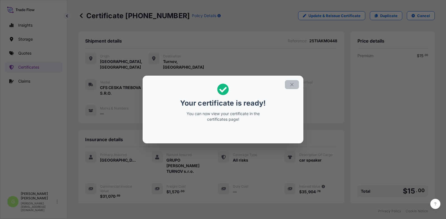
click at [292, 84] on icon "button" at bounding box center [291, 84] width 5 height 5
